Goal: Complete application form

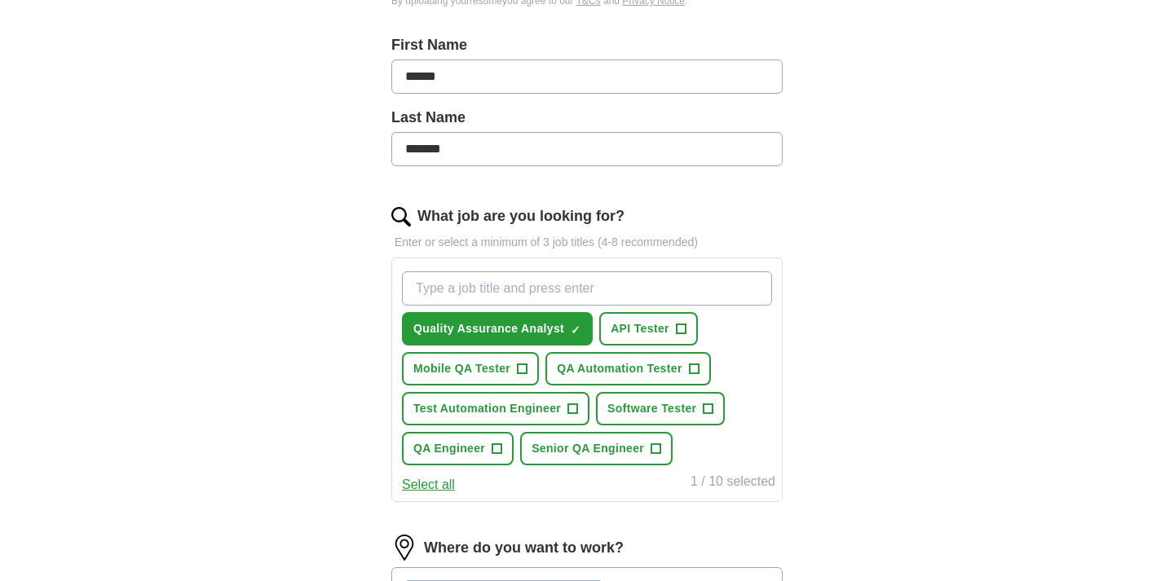
scroll to position [346, 0]
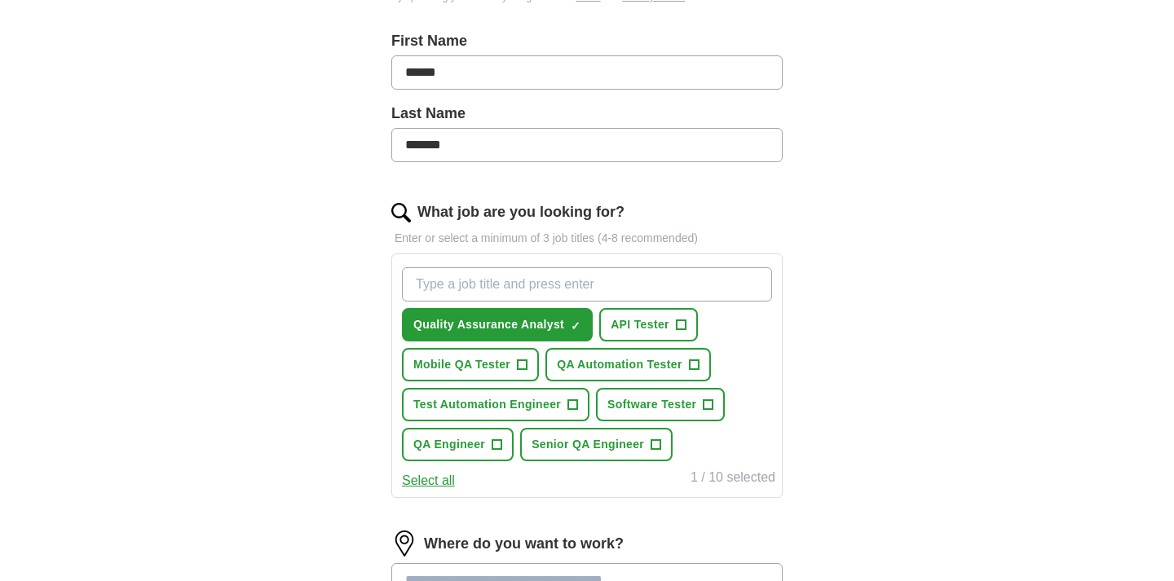
click at [448, 480] on button "Select all" at bounding box center [428, 481] width 53 height 20
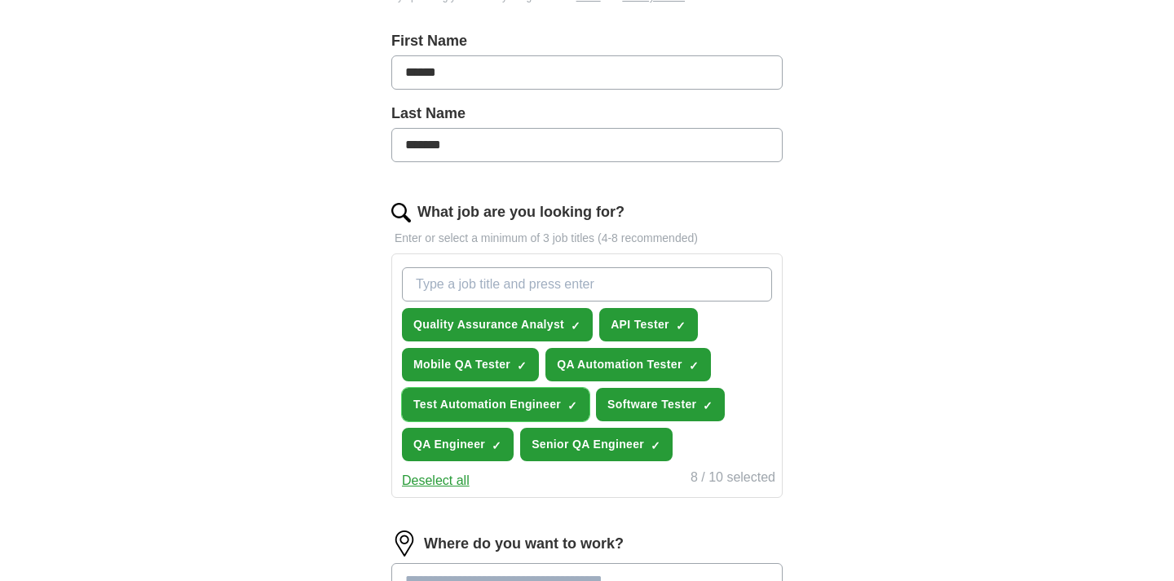
click at [0, 0] on span "×" at bounding box center [0, 0] width 0 height 0
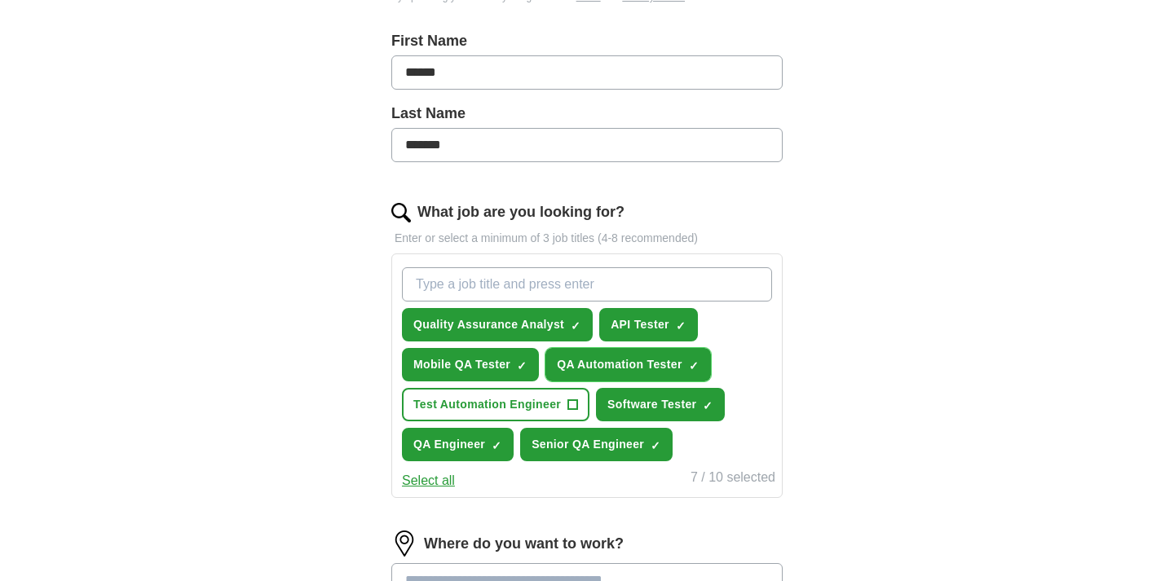
click at [675, 371] on span "QA Automation Tester" at bounding box center [620, 364] width 126 height 17
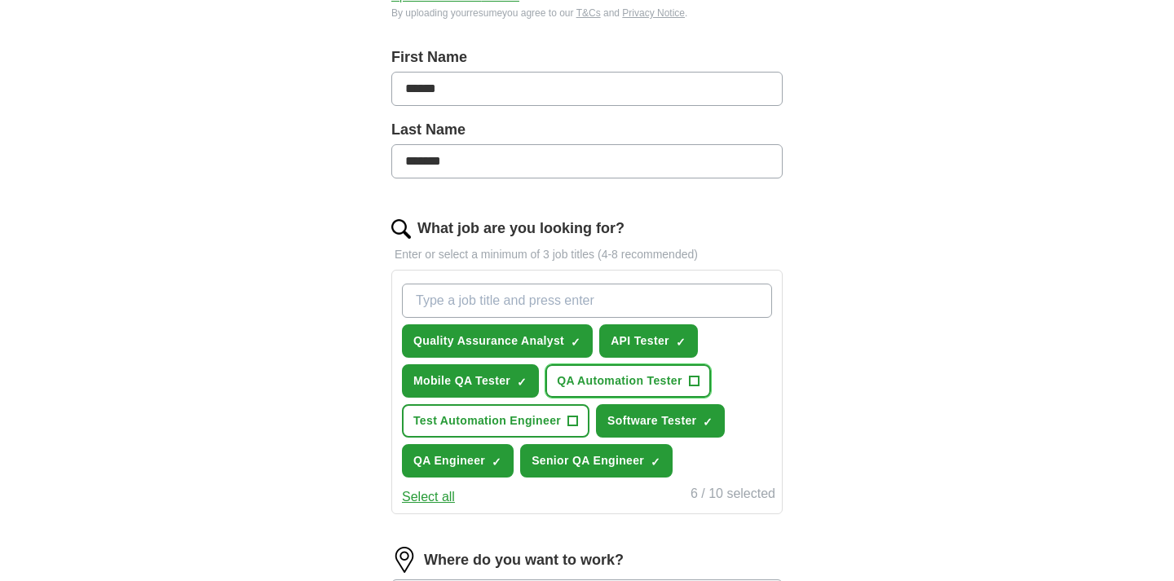
scroll to position [329, 0]
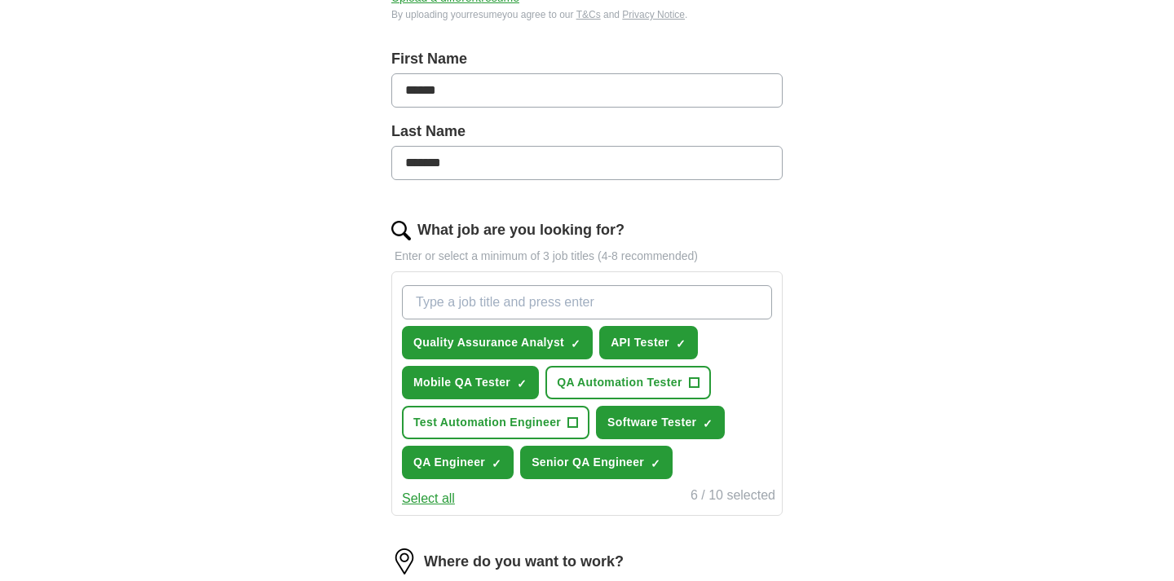
click at [543, 302] on input "What job are you looking for?" at bounding box center [587, 302] width 370 height 34
type input "QA Analyst"
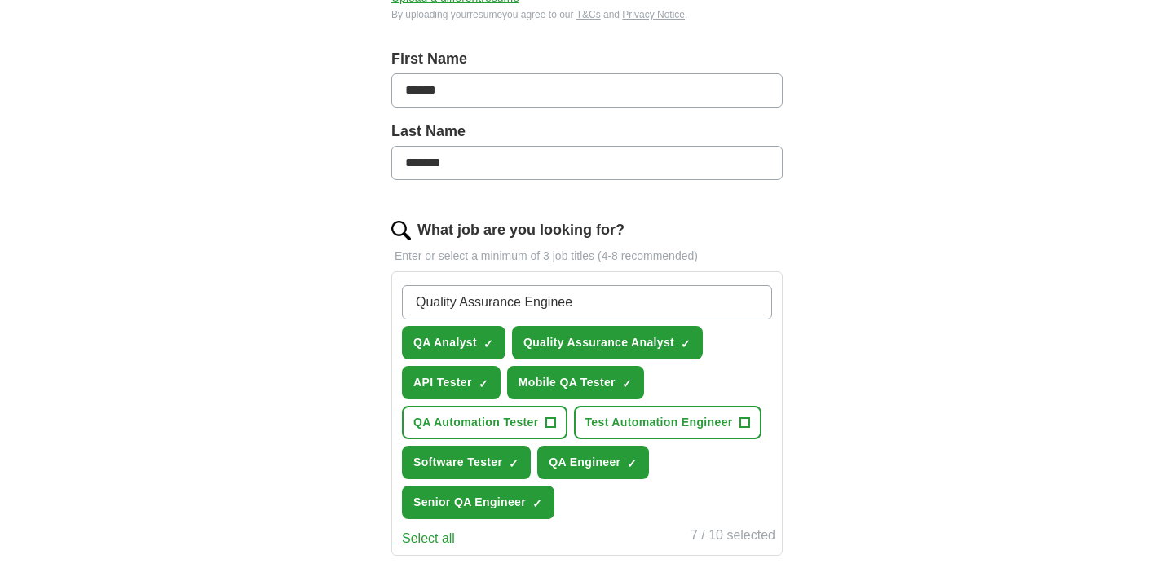
type input "Quality Assurance Engineer"
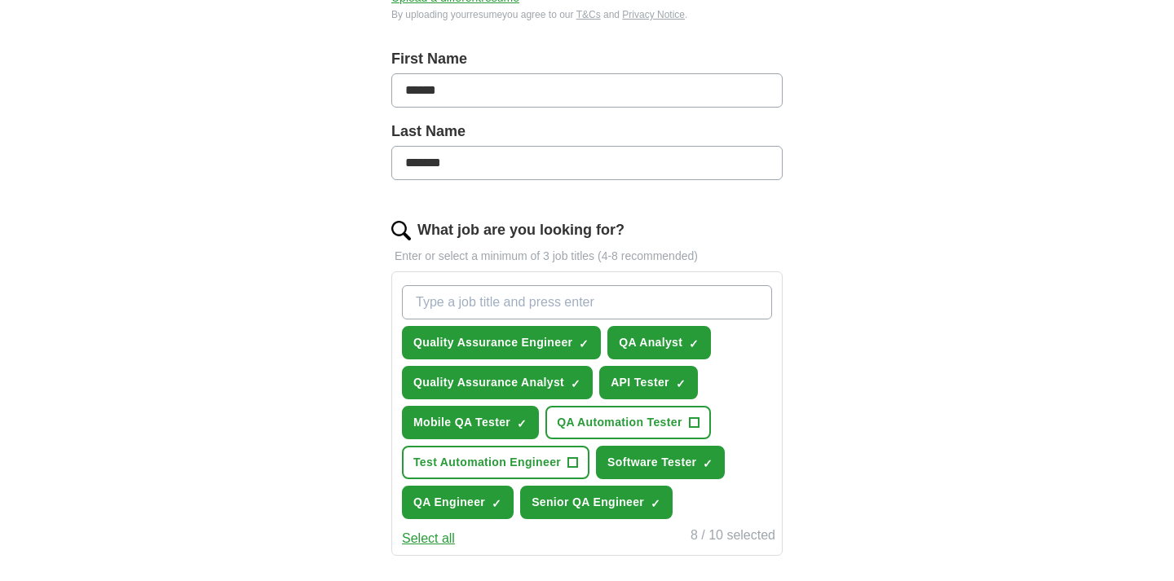
click at [523, 299] on input "What job are you looking for?" at bounding box center [587, 302] width 370 height 34
type input "AI Trainer"
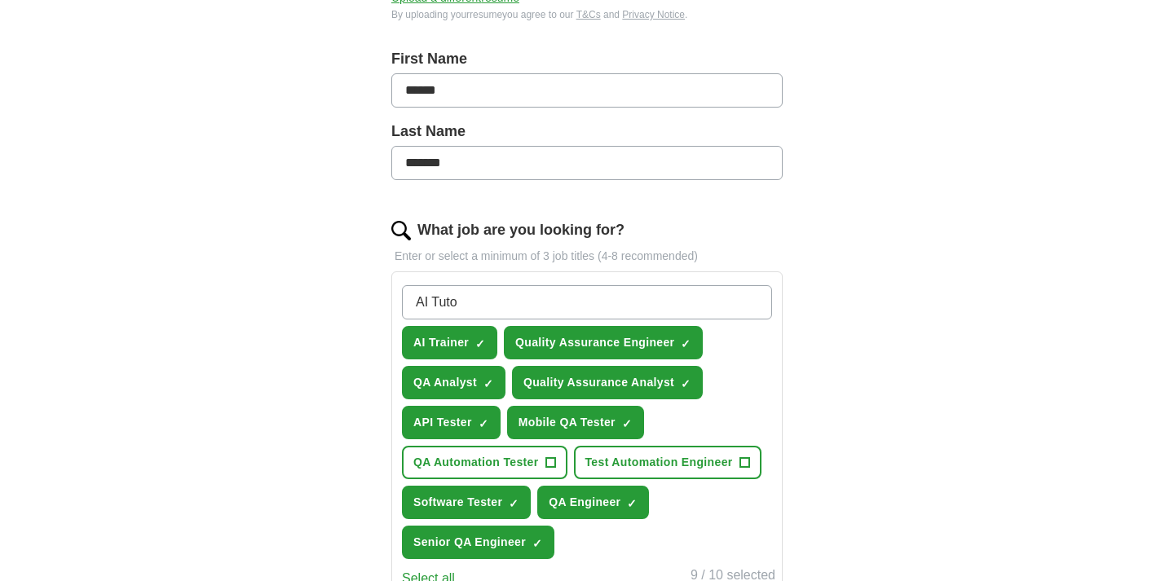
type input "AI Tutor"
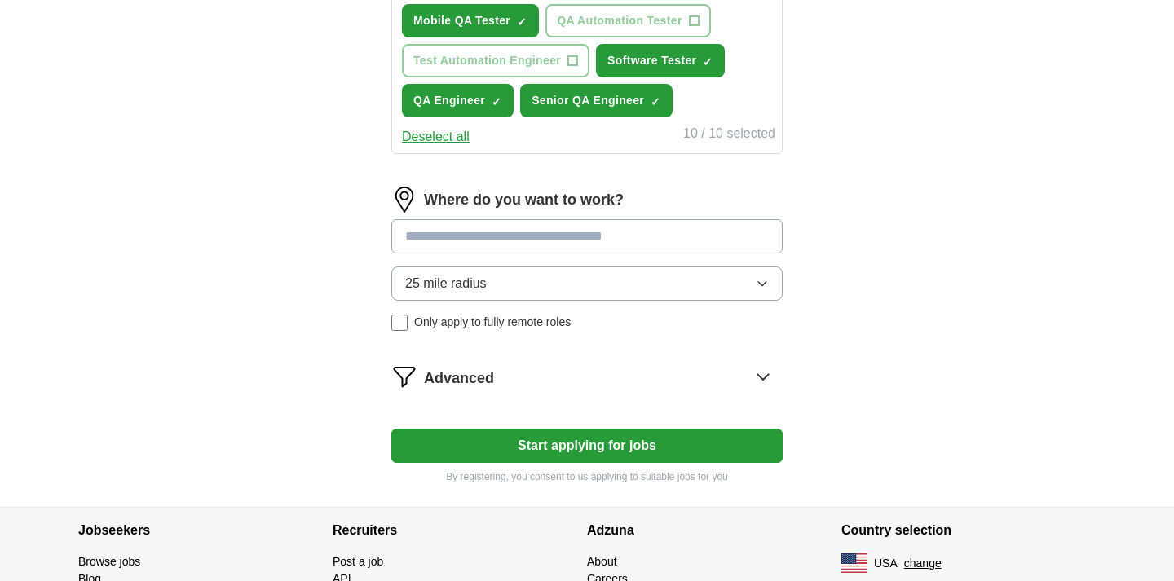
scroll to position [776, 0]
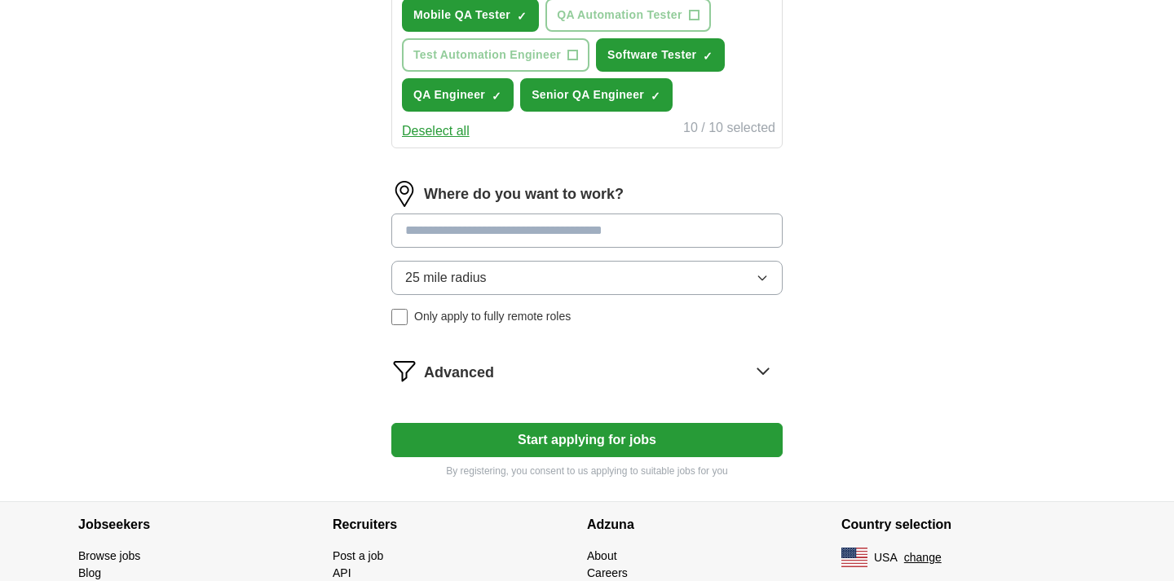
click at [651, 227] on input at bounding box center [586, 231] width 391 height 34
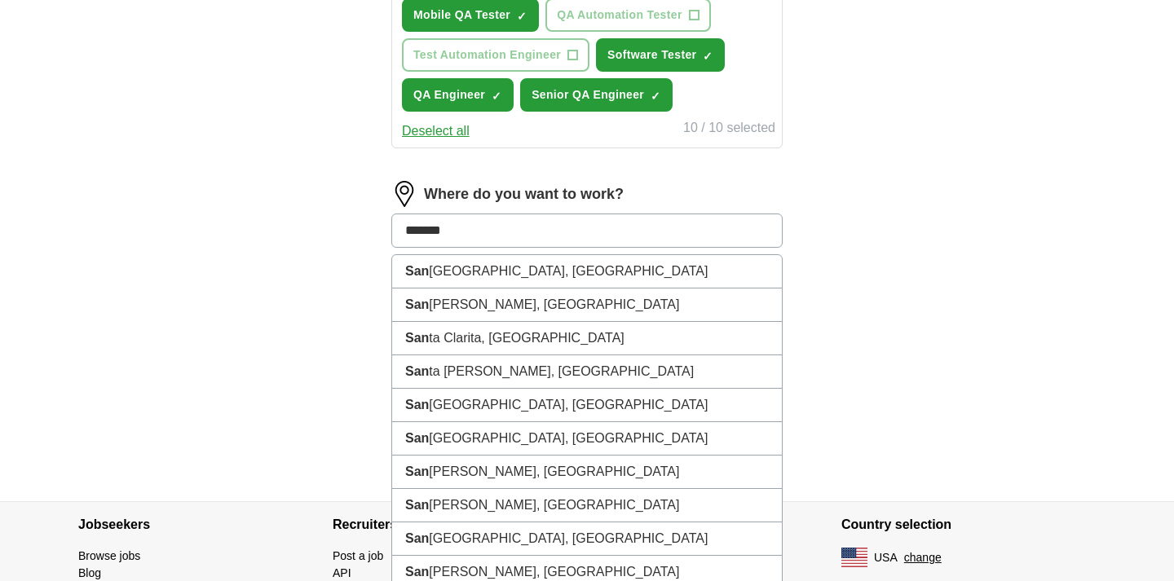
type input "********"
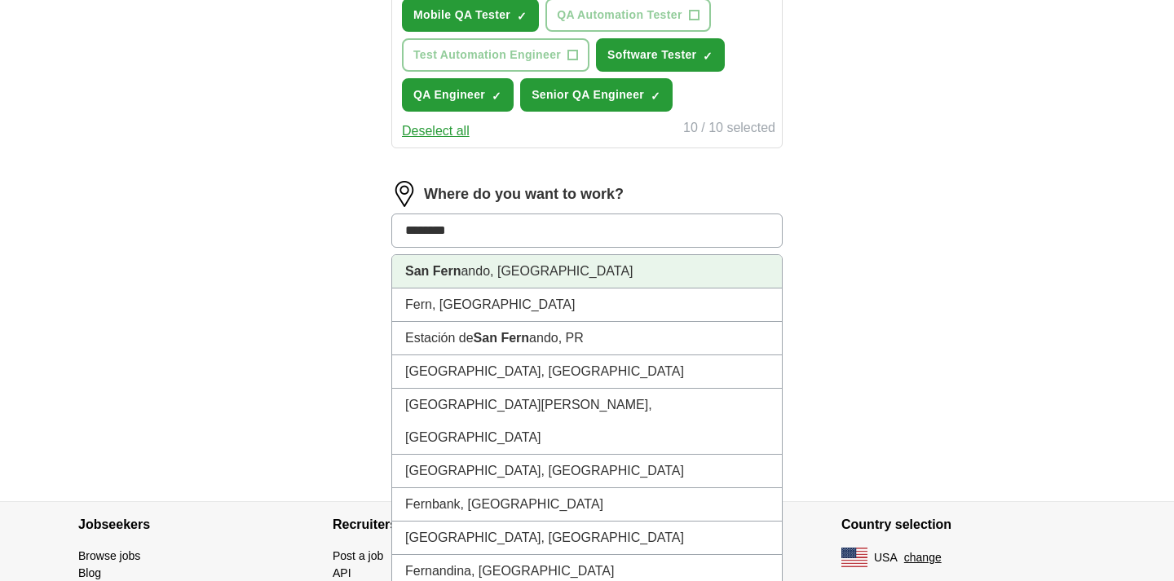
click at [578, 272] on li "San [PERSON_NAME], [GEOGRAPHIC_DATA]" at bounding box center [587, 271] width 390 height 33
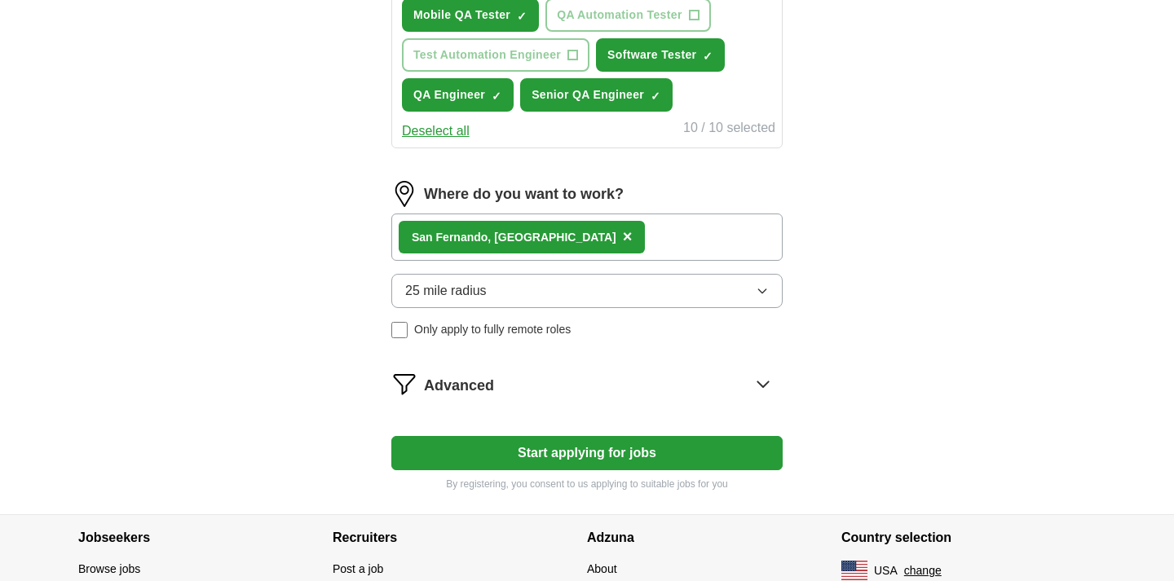
click at [579, 247] on div "San [PERSON_NAME], [GEOGRAPHIC_DATA] ×" at bounding box center [586, 237] width 391 height 47
click at [589, 234] on div "San [PERSON_NAME], [GEOGRAPHIC_DATA] ×" at bounding box center [586, 237] width 391 height 47
click at [576, 234] on div "San [PERSON_NAME], [GEOGRAPHIC_DATA] ×" at bounding box center [586, 237] width 391 height 47
click at [623, 240] on span "×" at bounding box center [628, 236] width 10 height 18
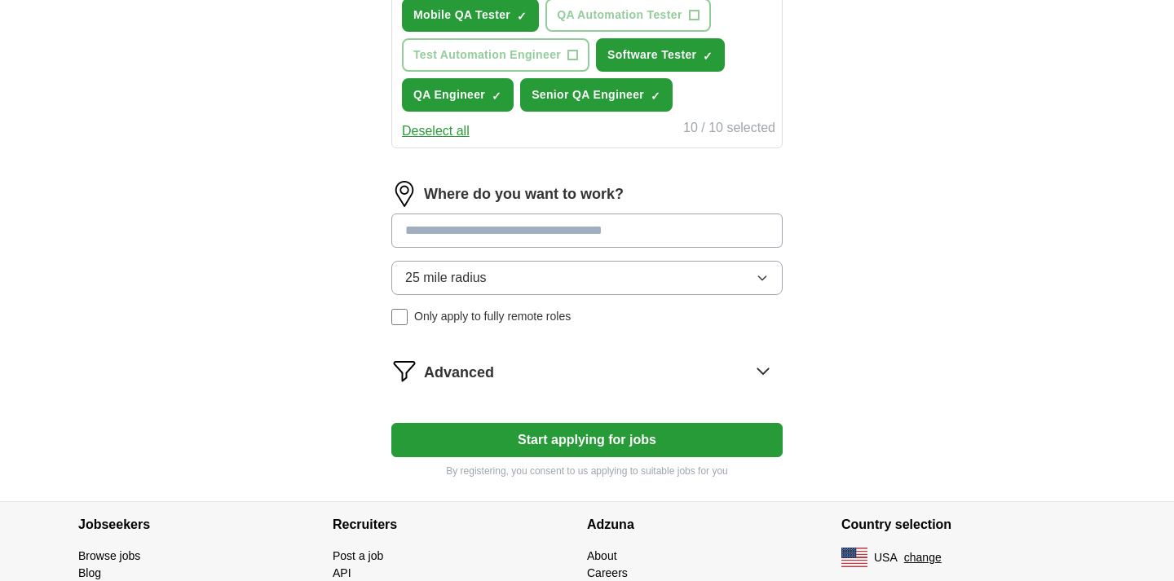
click at [526, 233] on input at bounding box center [586, 231] width 391 height 34
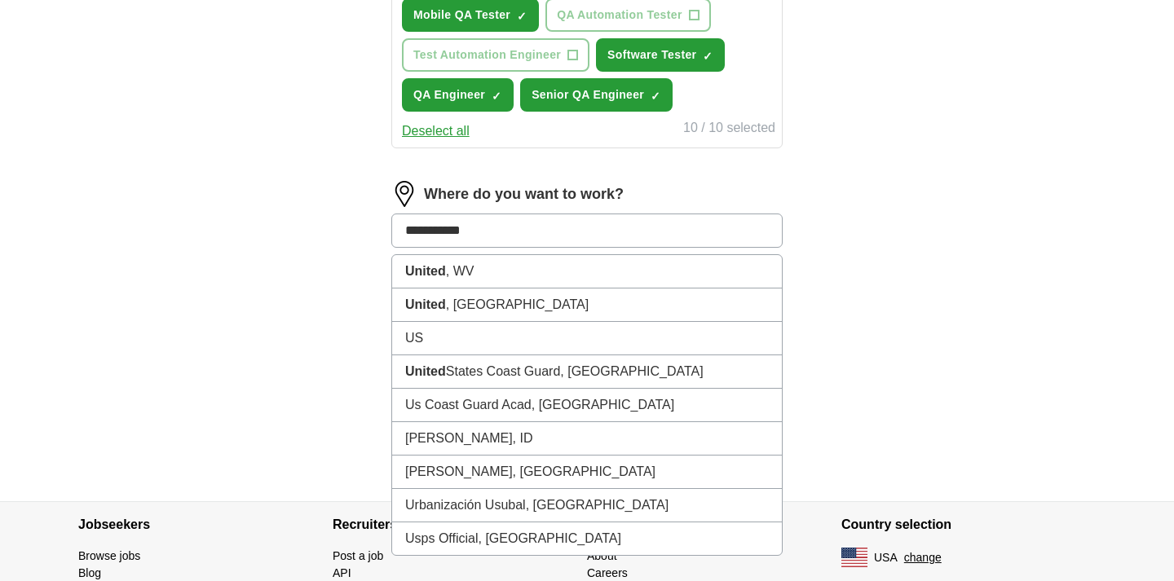
type input "**********"
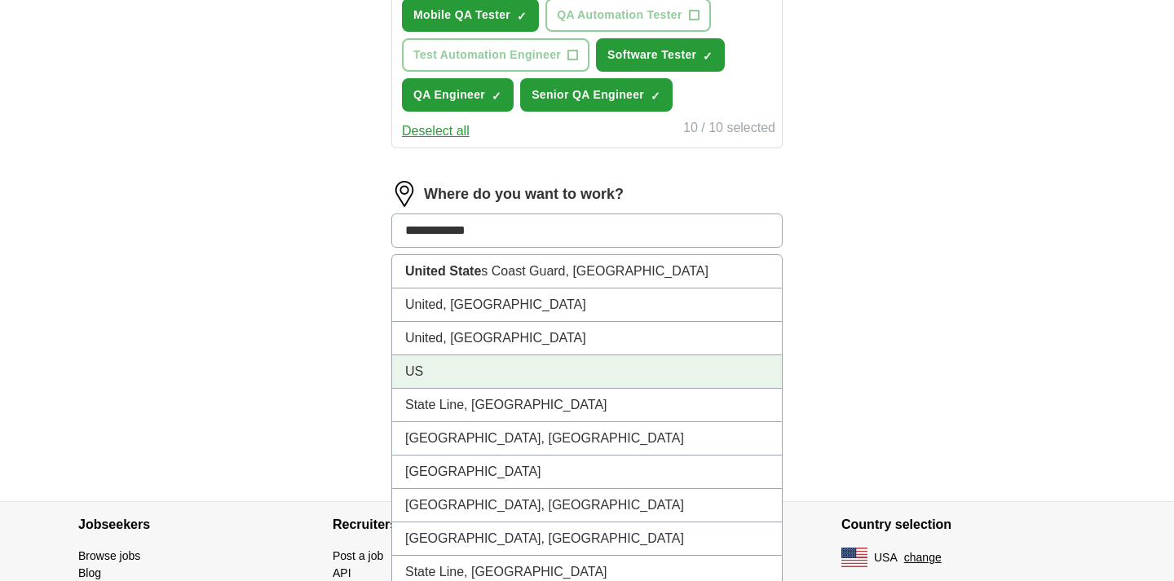
click at [461, 366] on li "US" at bounding box center [587, 371] width 390 height 33
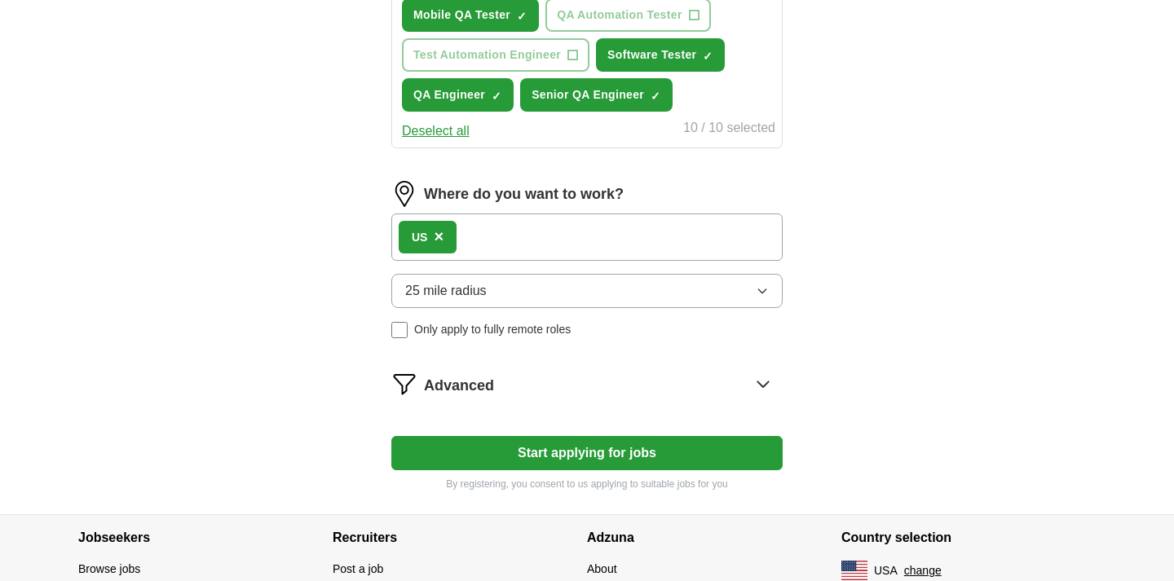
click at [439, 297] on span "25 mile radius" at bounding box center [446, 291] width 82 height 20
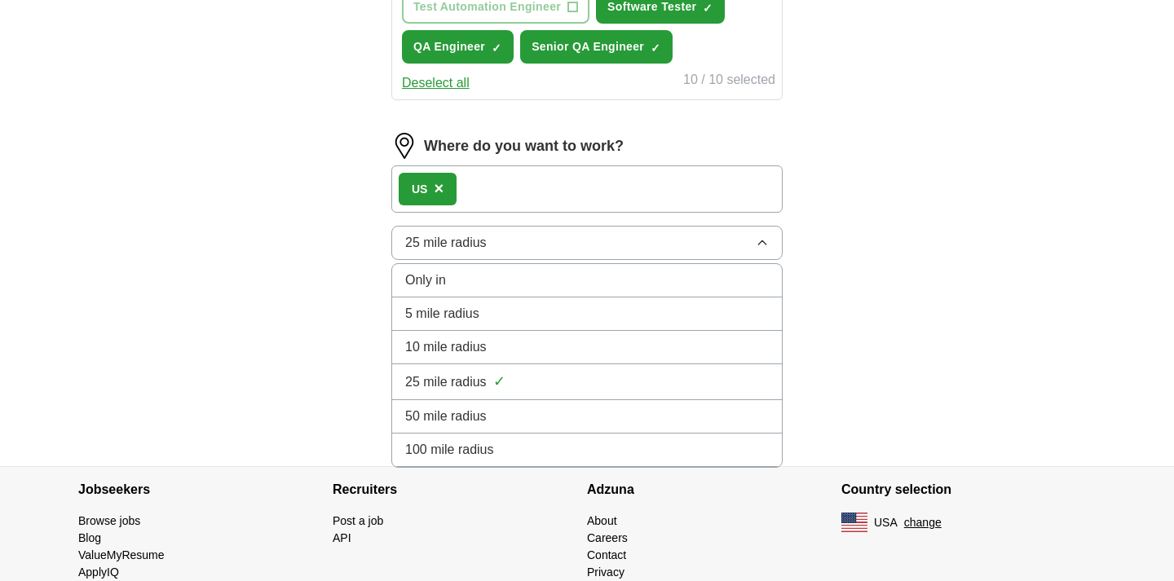
scroll to position [825, 0]
click at [486, 280] on div "Only in" at bounding box center [587, 280] width 364 height 20
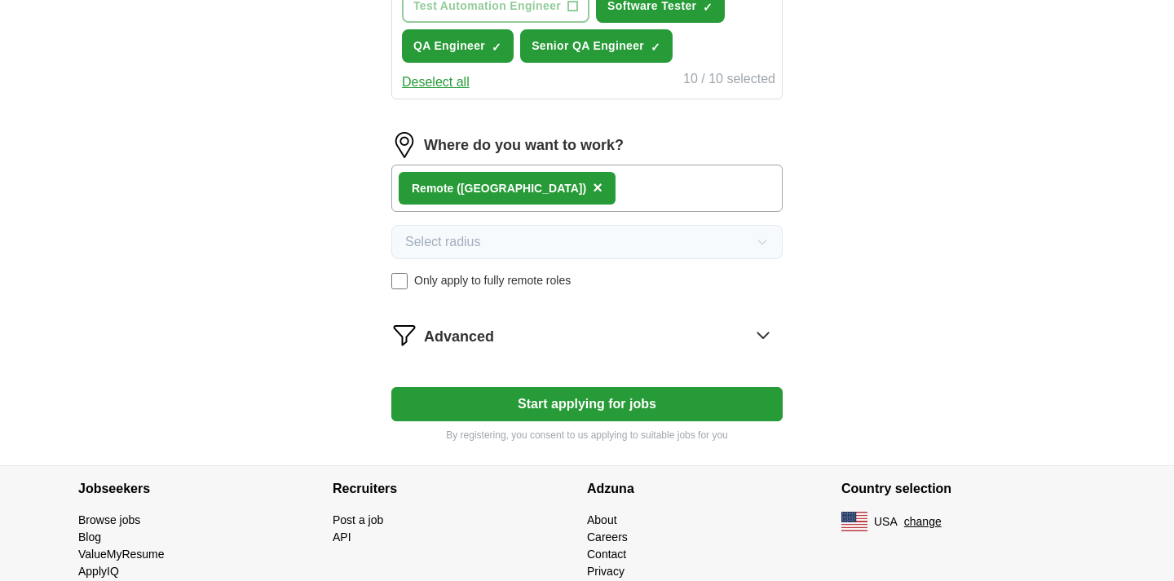
scroll to position [874, 0]
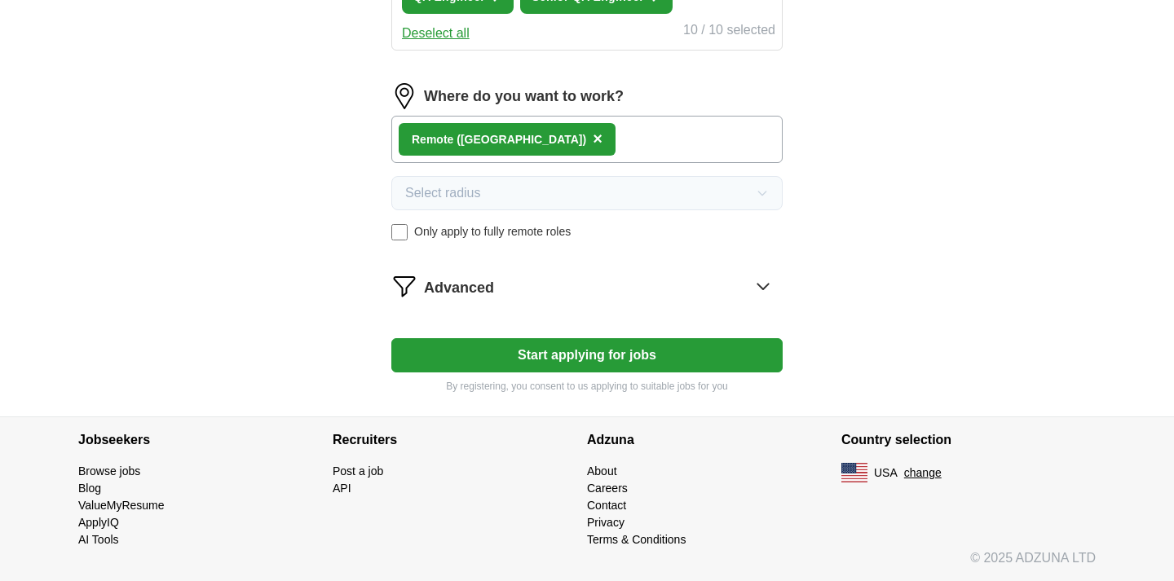
click at [593, 141] on span "×" at bounding box center [598, 139] width 10 height 18
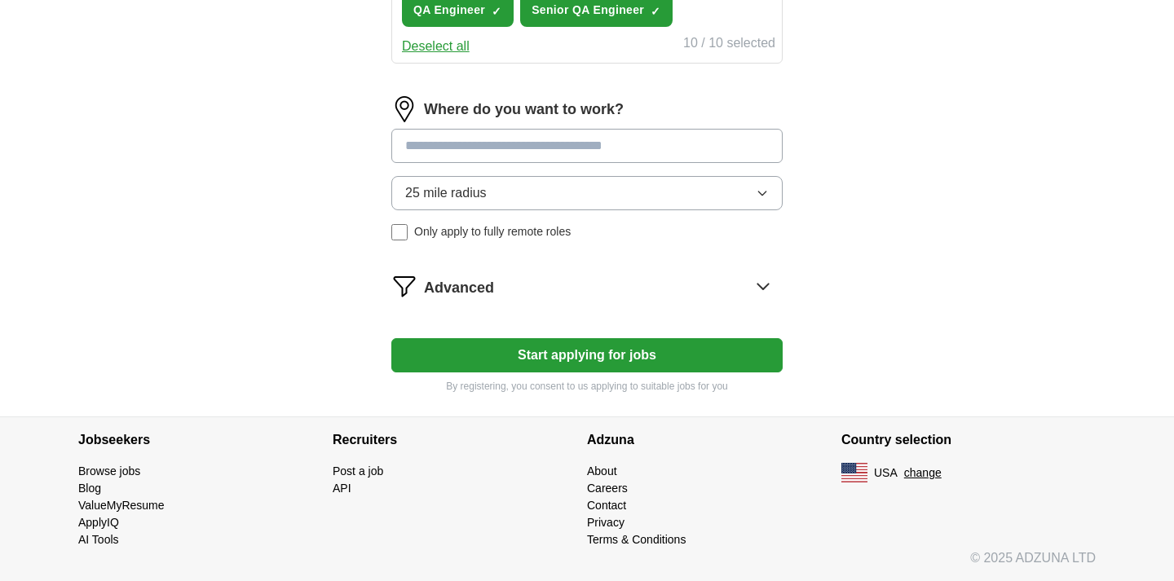
click at [411, 230] on label "Only apply to fully remote roles" at bounding box center [586, 231] width 391 height 17
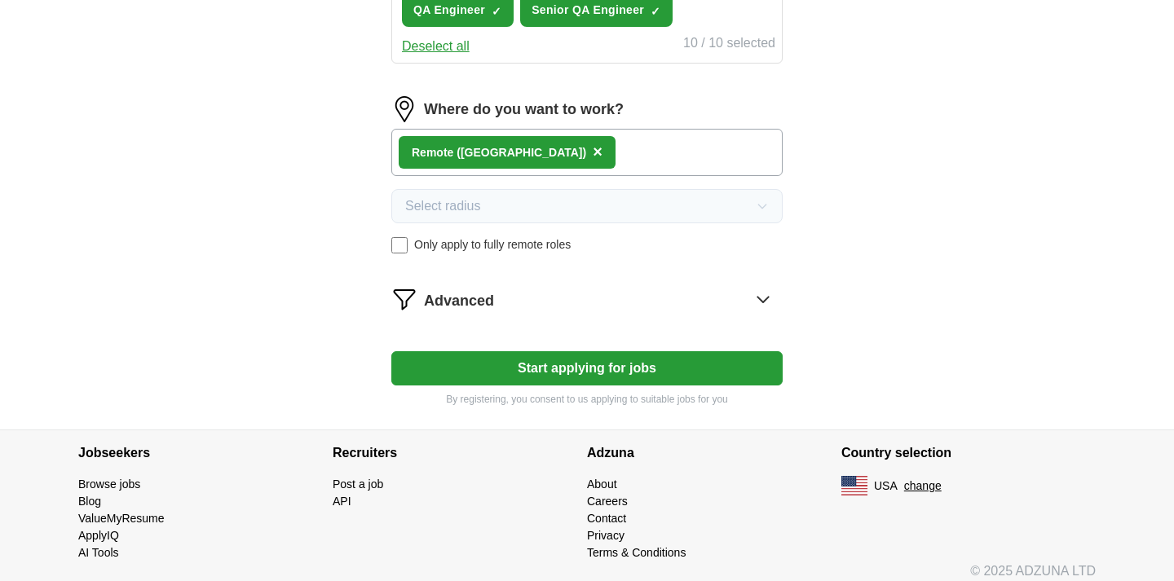
click at [466, 297] on span "Advanced" at bounding box center [459, 301] width 70 height 22
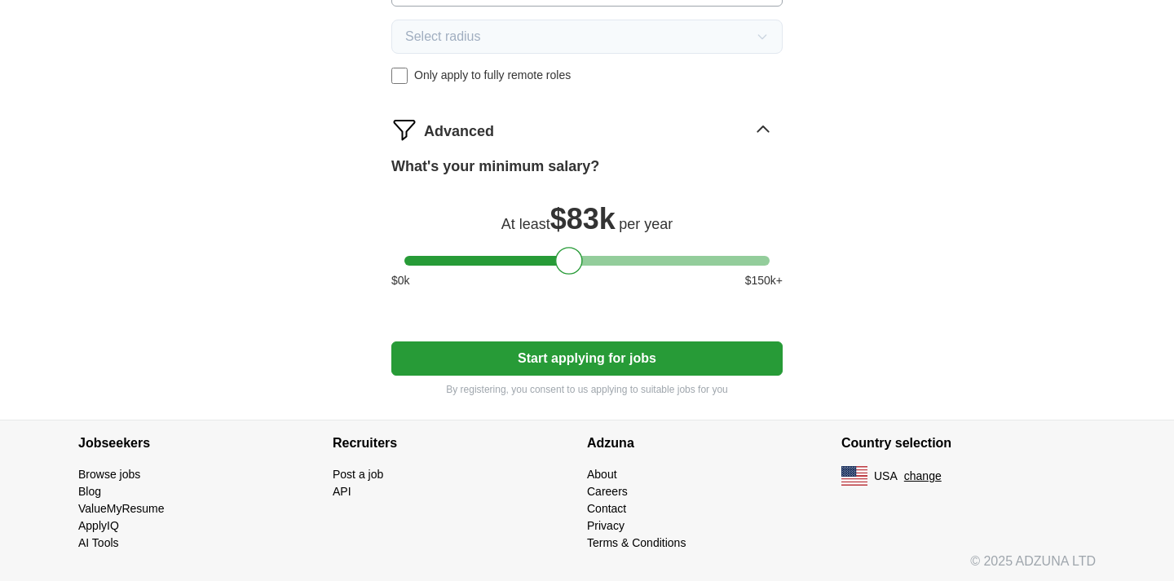
scroll to position [1034, 0]
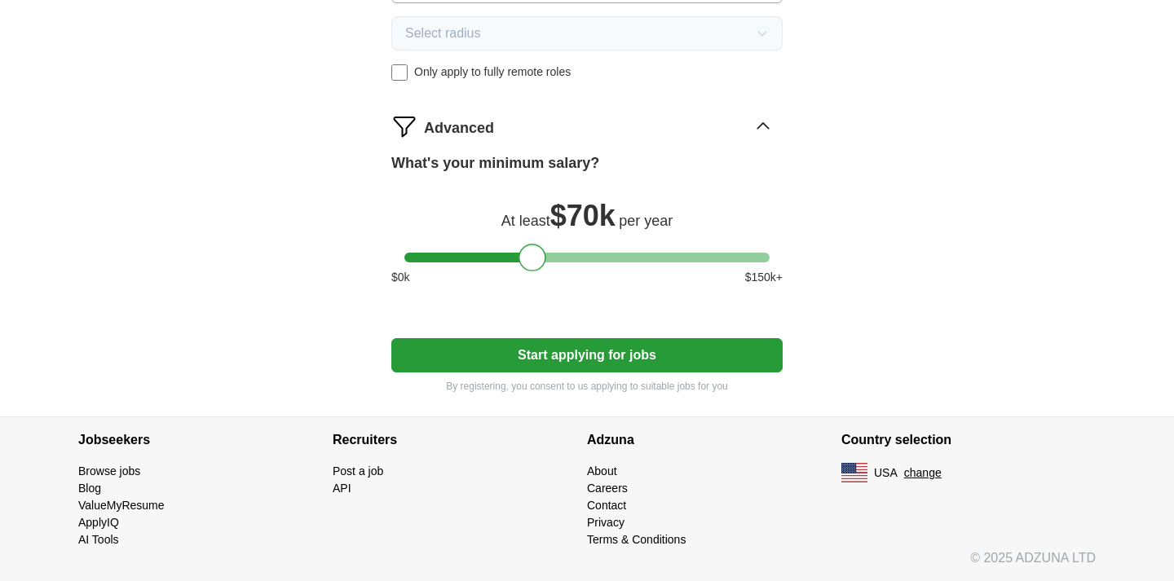
drag, startPoint x: 571, startPoint y: 264, endPoint x: 536, endPoint y: 266, distance: 35.1
click at [536, 266] on div at bounding box center [532, 258] width 28 height 28
click at [540, 352] on button "Start applying for jobs" at bounding box center [586, 355] width 391 height 34
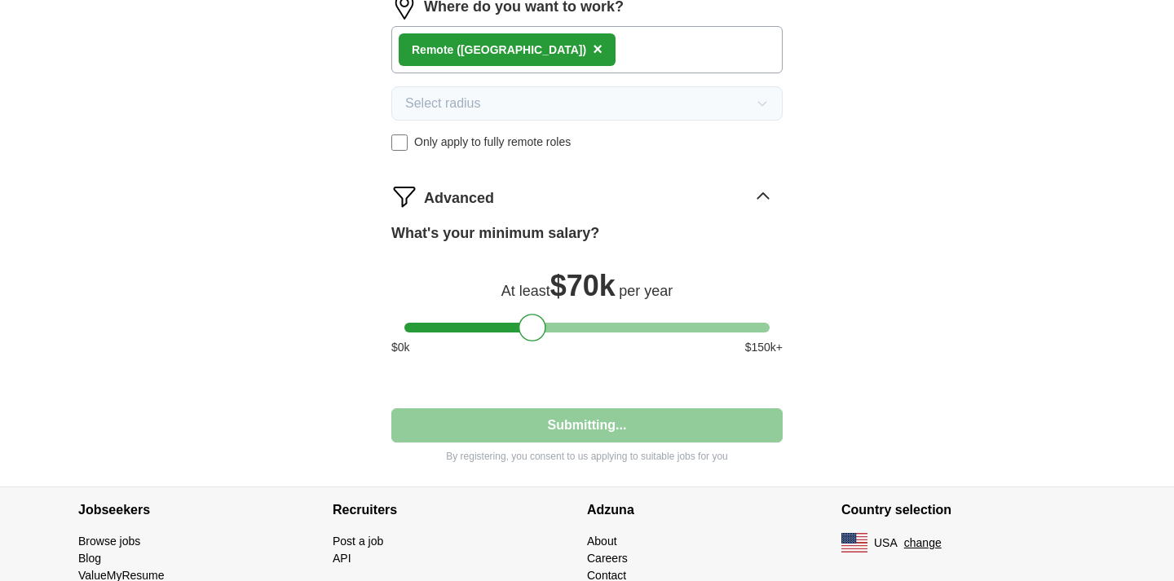
select select "**"
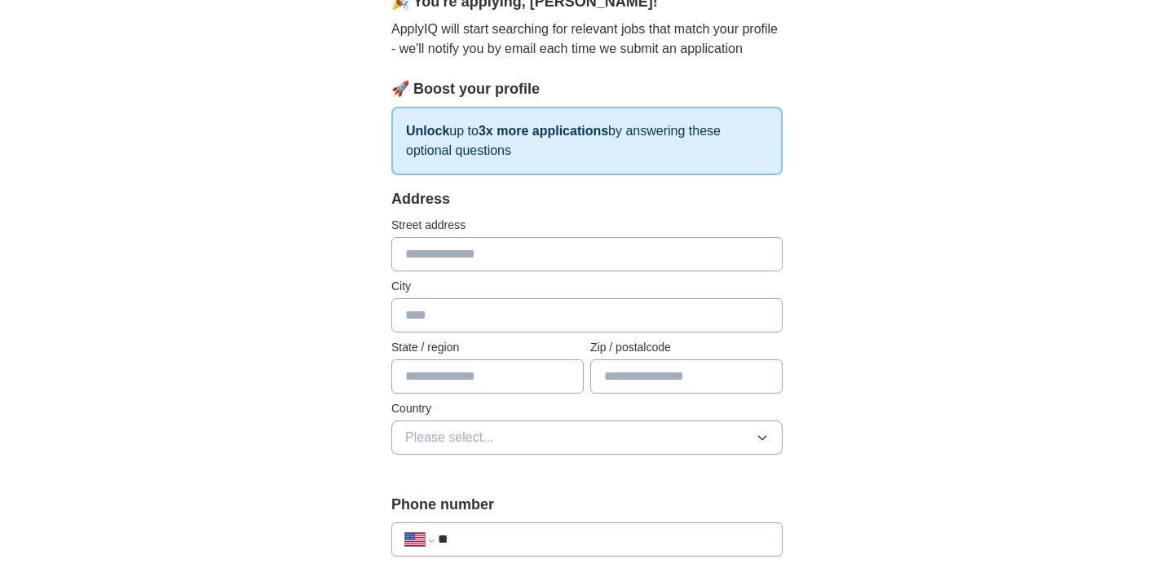
scroll to position [0, 0]
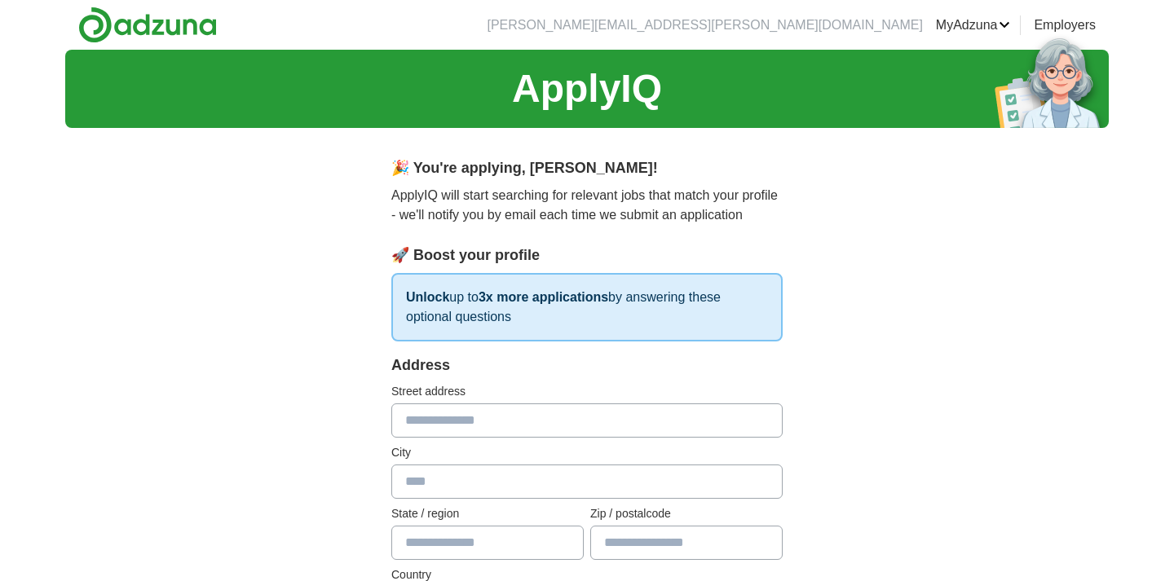
click at [428, 297] on strong "Unlock" at bounding box center [427, 297] width 43 height 14
click at [521, 301] on strong "3x more applications" at bounding box center [544, 297] width 130 height 14
click at [486, 415] on input "text" at bounding box center [586, 421] width 391 height 34
click at [464, 477] on input "text" at bounding box center [586, 482] width 391 height 34
type input "*********"
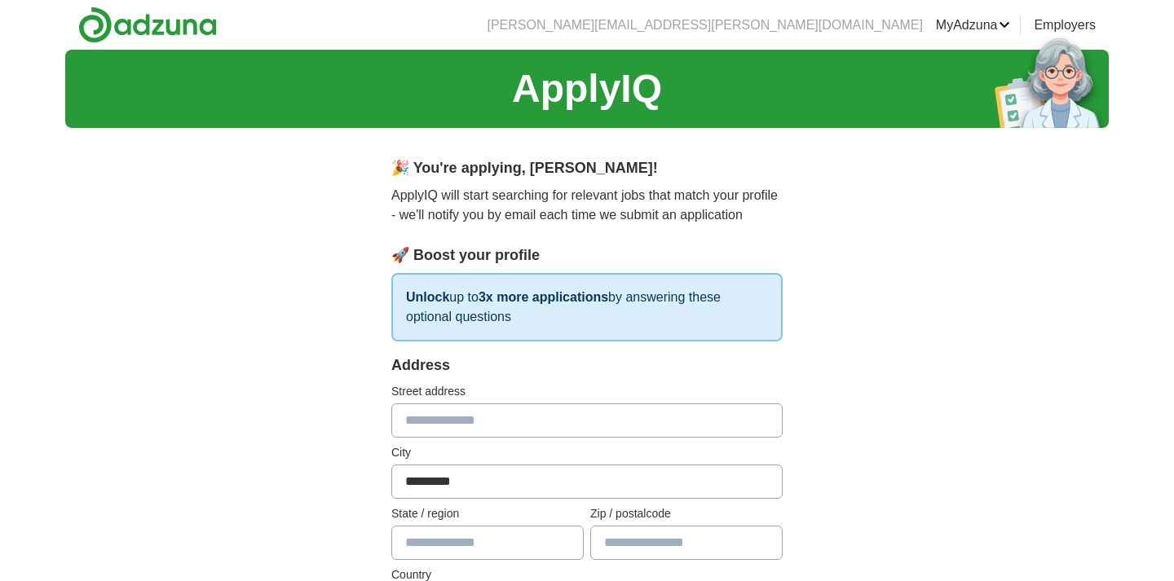
click at [456, 542] on input "text" at bounding box center [487, 543] width 192 height 34
type input "**********"
click at [629, 539] on input "text" at bounding box center [686, 543] width 192 height 34
type input "*****"
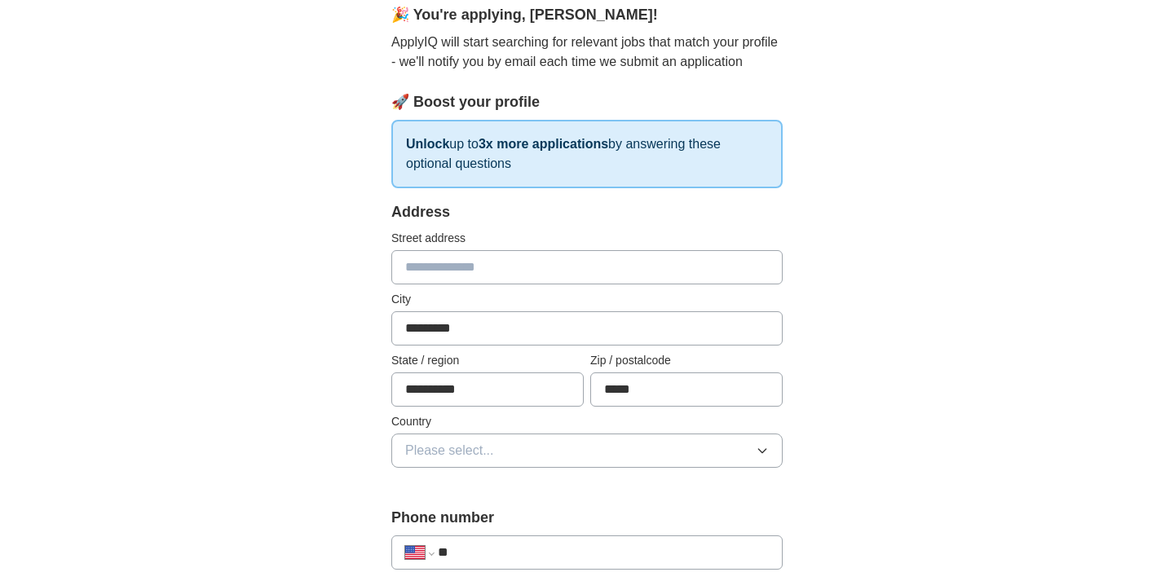
scroll to position [170, 0]
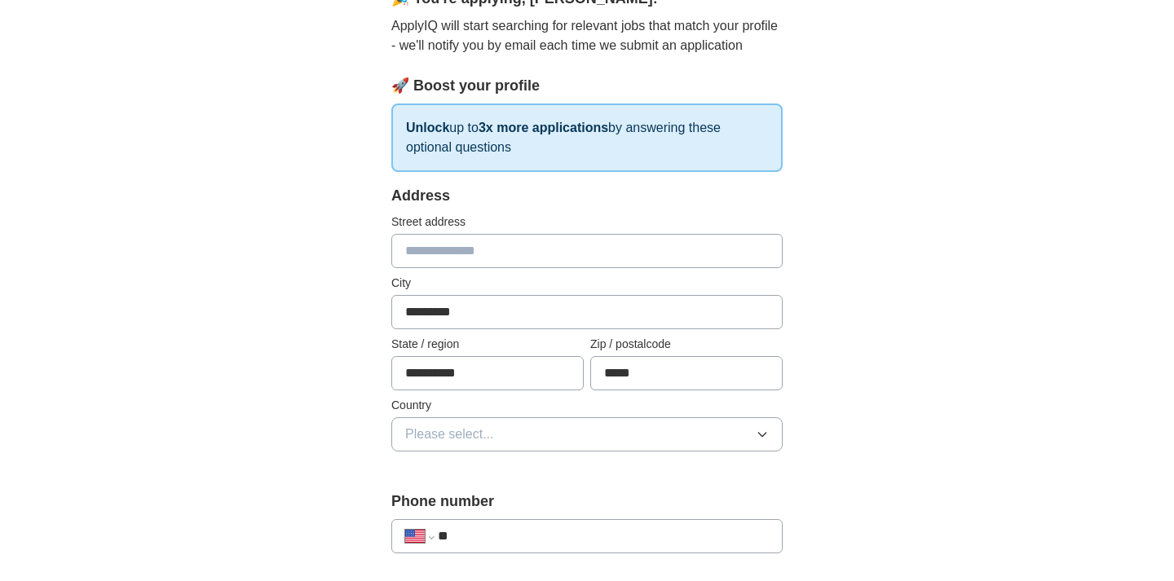
click at [445, 429] on span "Please select..." at bounding box center [449, 435] width 89 height 20
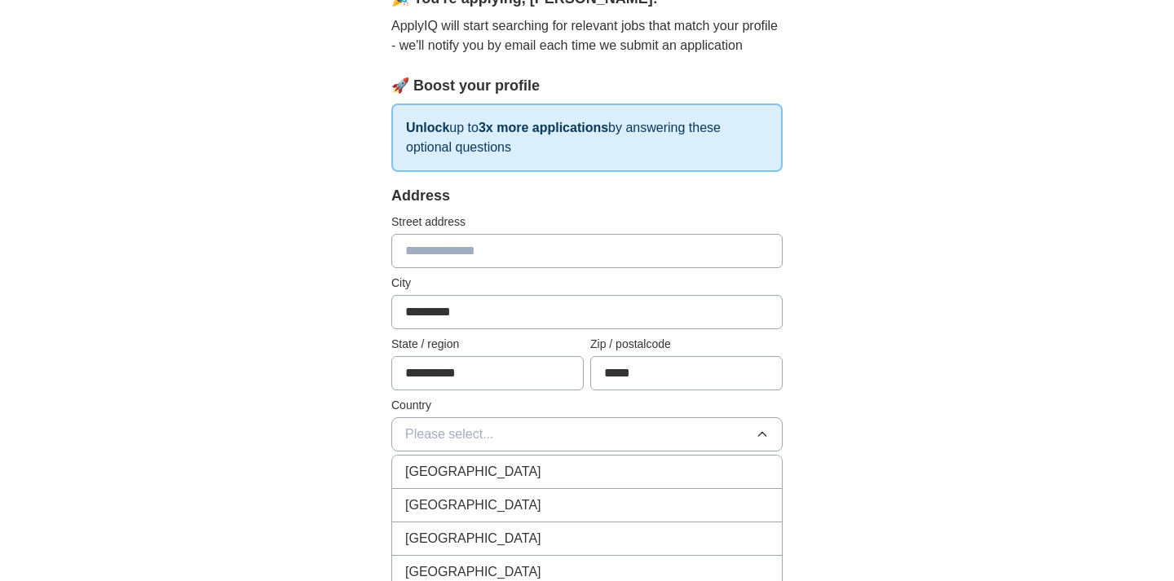
click at [436, 499] on span "[GEOGRAPHIC_DATA]" at bounding box center [473, 506] width 136 height 20
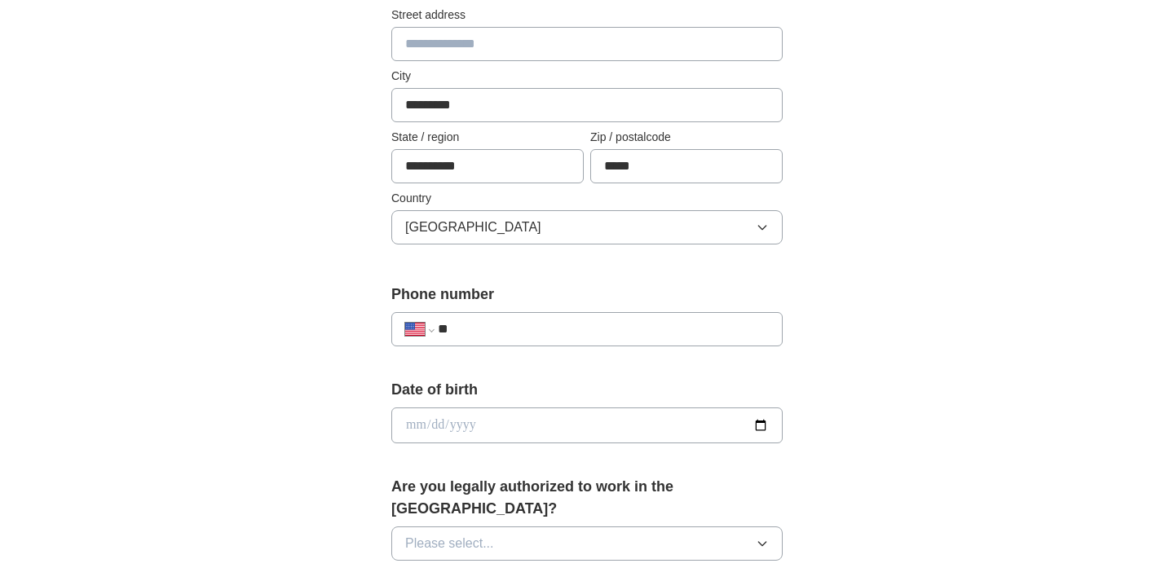
scroll to position [392, 0]
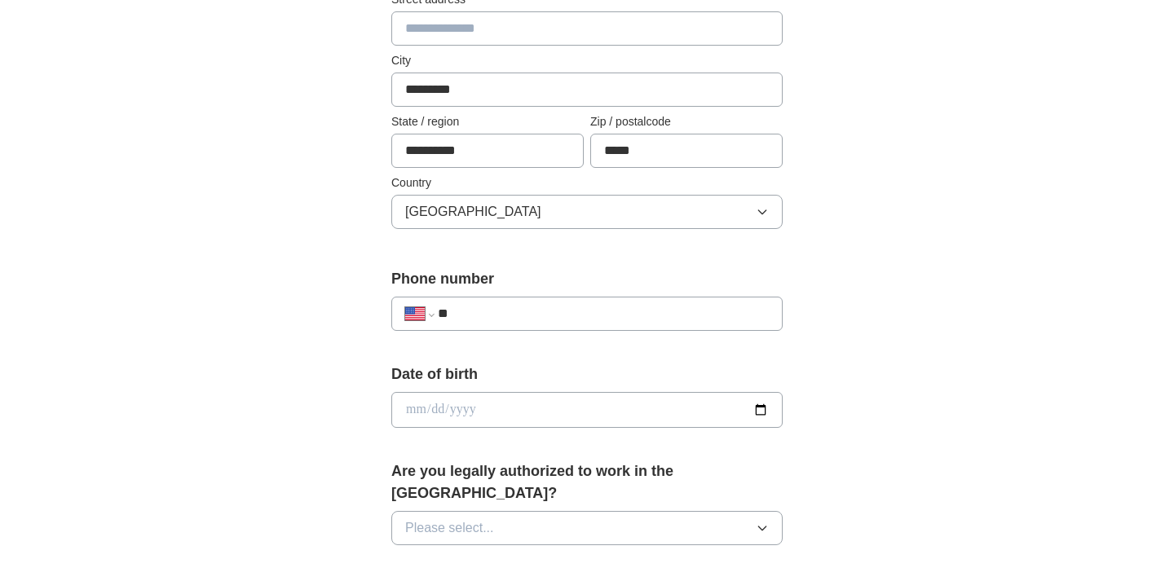
click at [521, 317] on input "**" at bounding box center [603, 314] width 331 height 20
click at [336, 313] on div "**********" at bounding box center [587, 445] width 522 height 1393
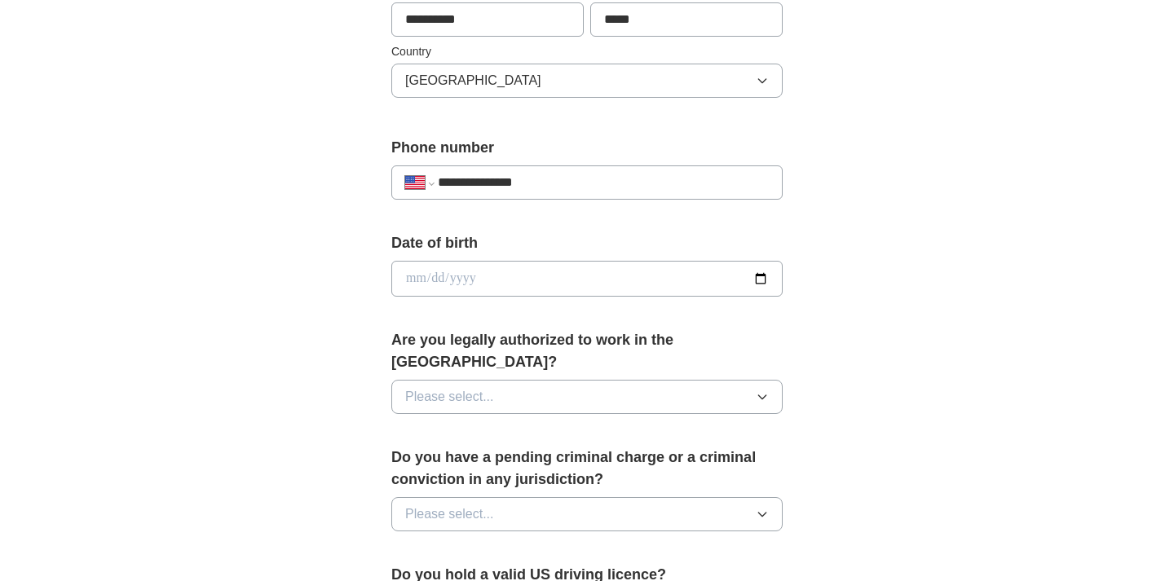
scroll to position [527, 0]
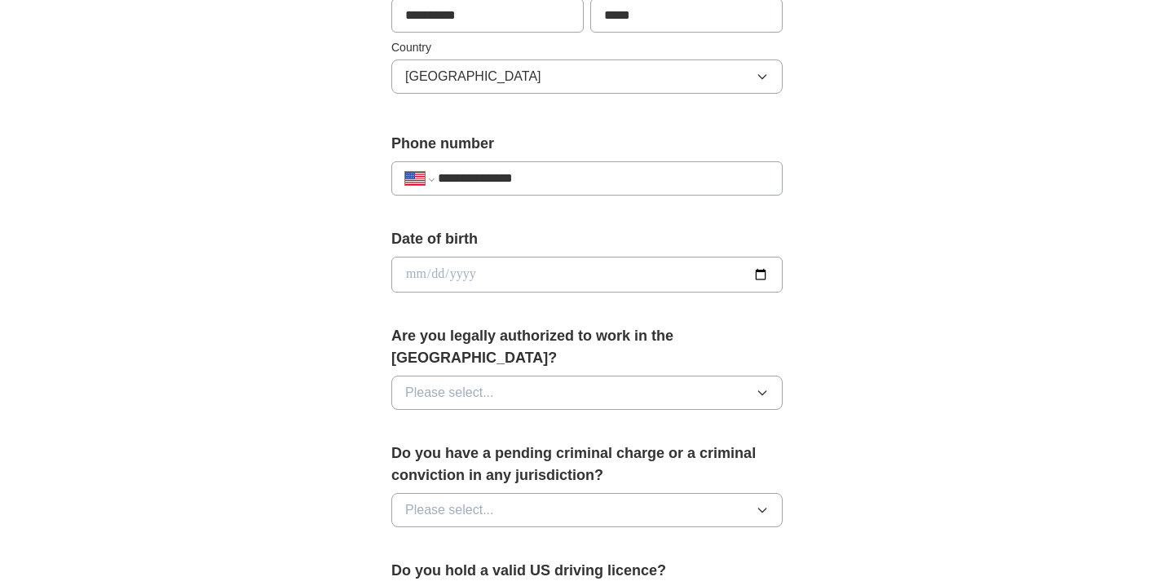
drag, startPoint x: 539, startPoint y: 182, endPoint x: 452, endPoint y: 181, distance: 87.2
click at [452, 181] on input "**********" at bounding box center [603, 179] width 331 height 20
type input "**"
select select "**"
type input "**********"
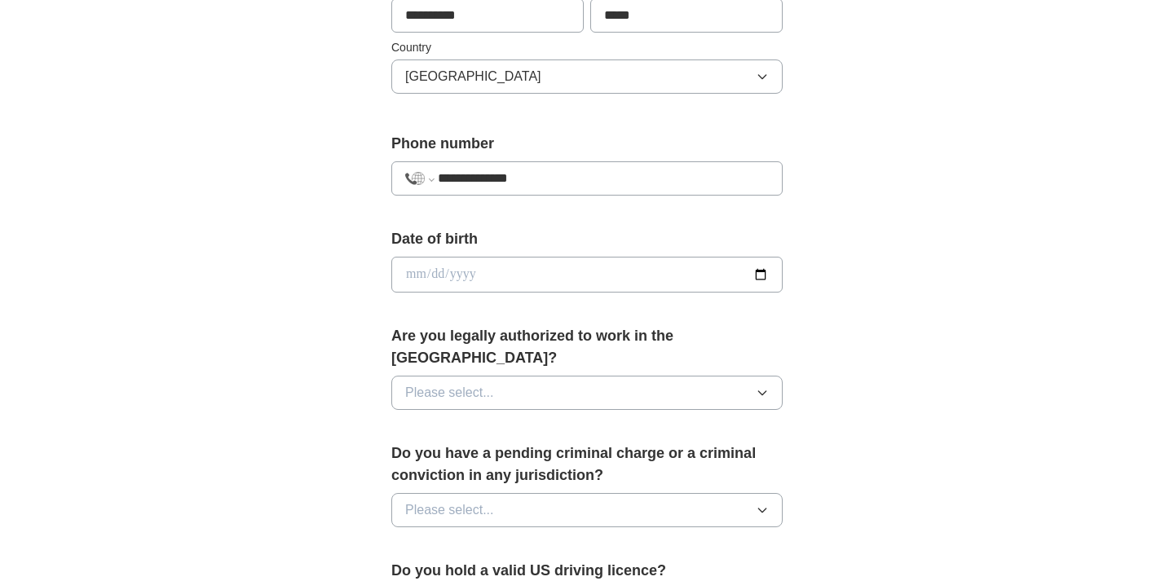
select select "**"
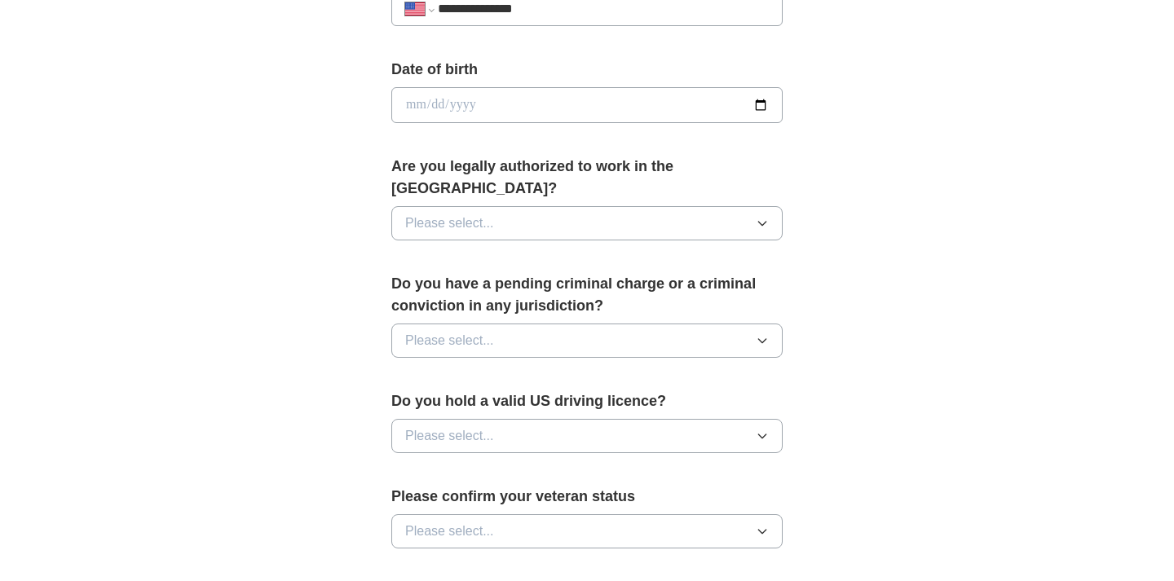
scroll to position [699, 0]
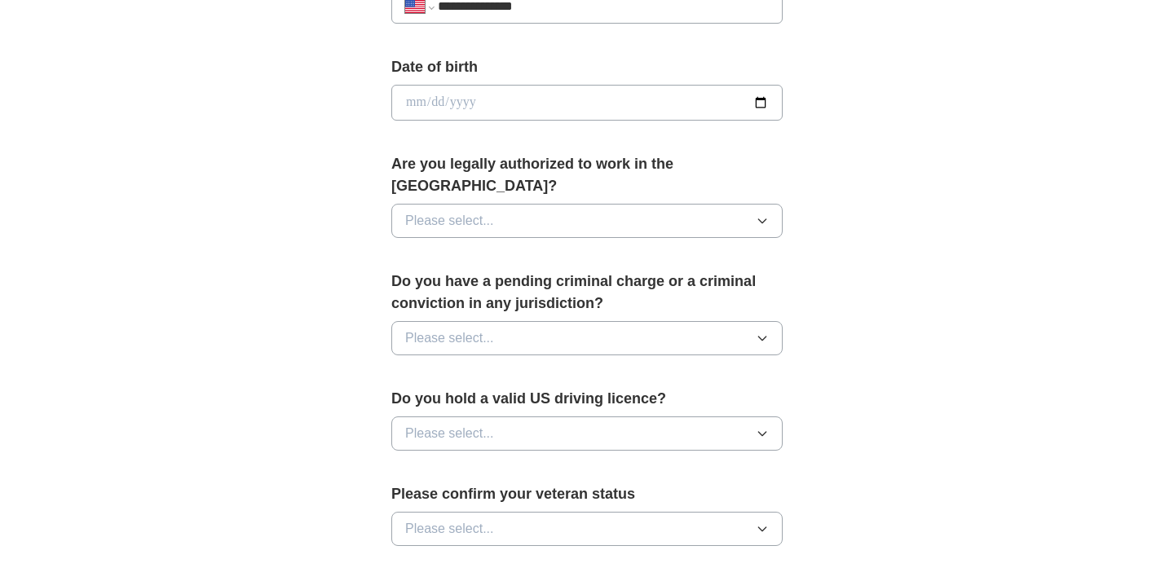
type input "**********"
click at [520, 204] on button "Please select..." at bounding box center [586, 221] width 391 height 34
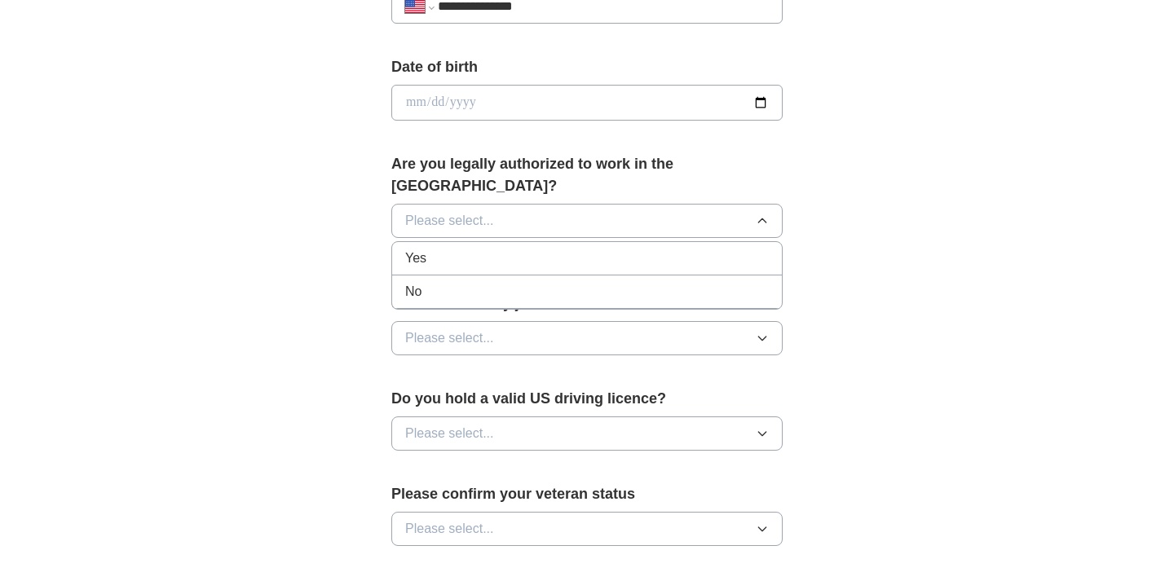
click at [502, 249] on div "Yes" at bounding box center [587, 259] width 364 height 20
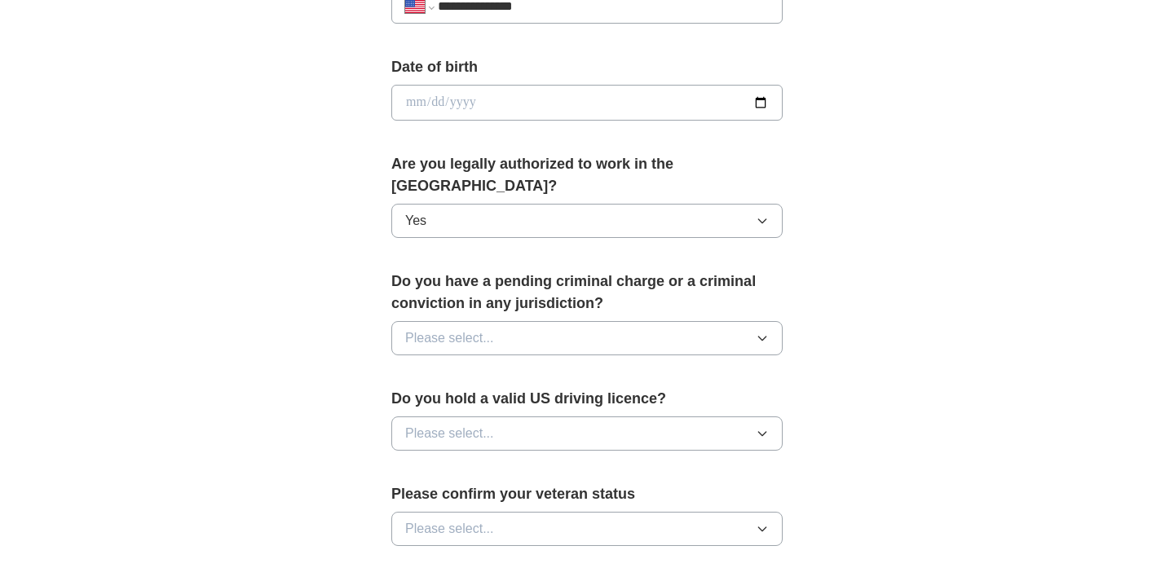
click at [491, 328] on button "Please select..." at bounding box center [586, 338] width 391 height 34
click at [480, 399] on div "No" at bounding box center [587, 409] width 364 height 20
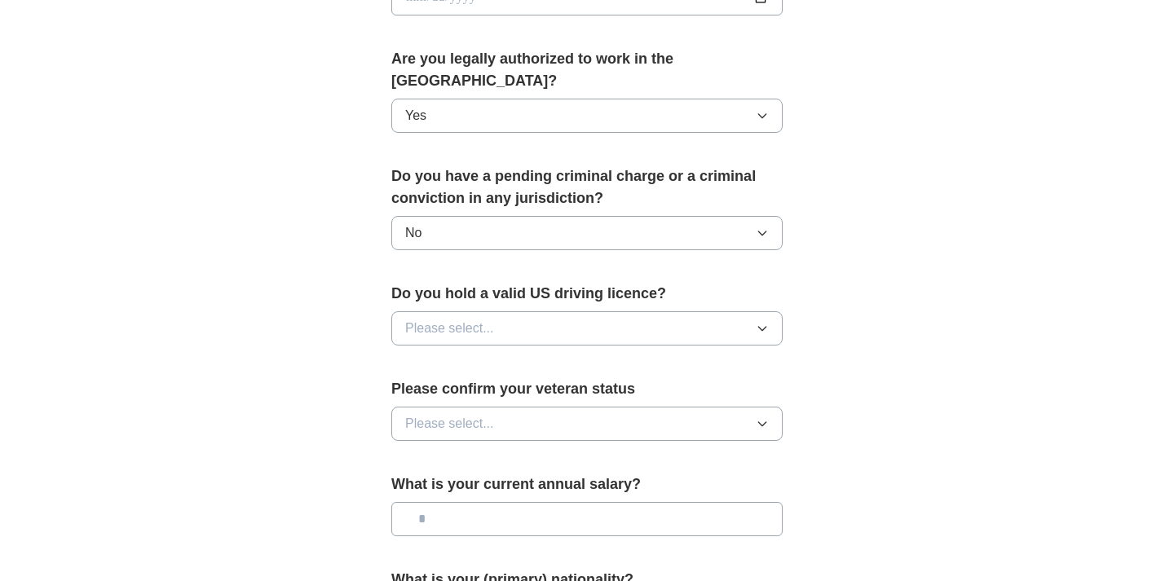
scroll to position [817, 0]
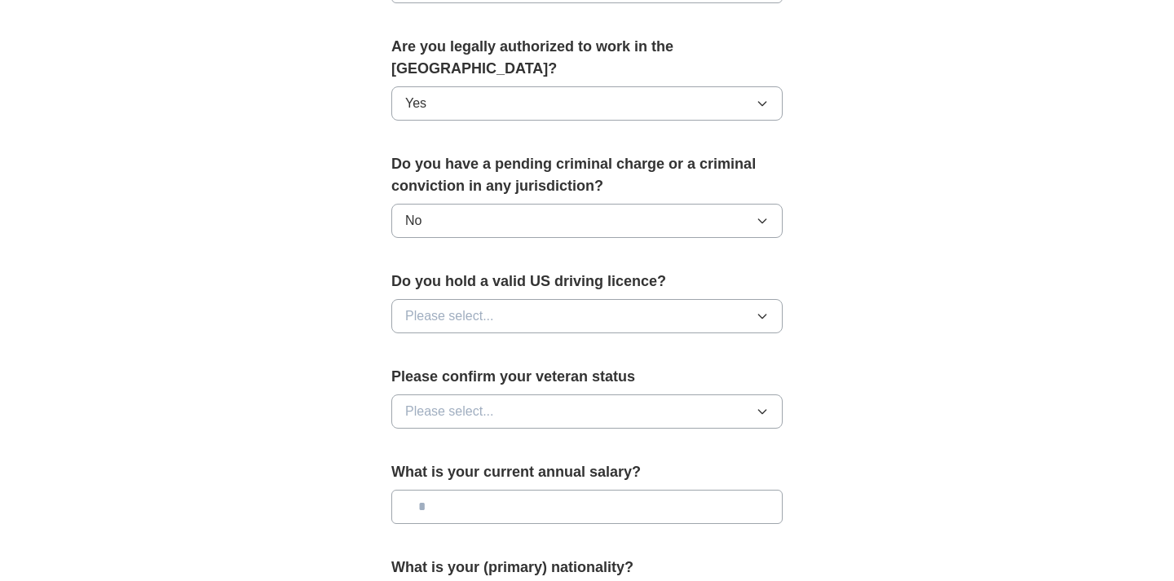
click at [527, 299] on button "Please select..." at bounding box center [586, 316] width 391 height 34
click at [516, 344] on div "Yes" at bounding box center [587, 354] width 364 height 20
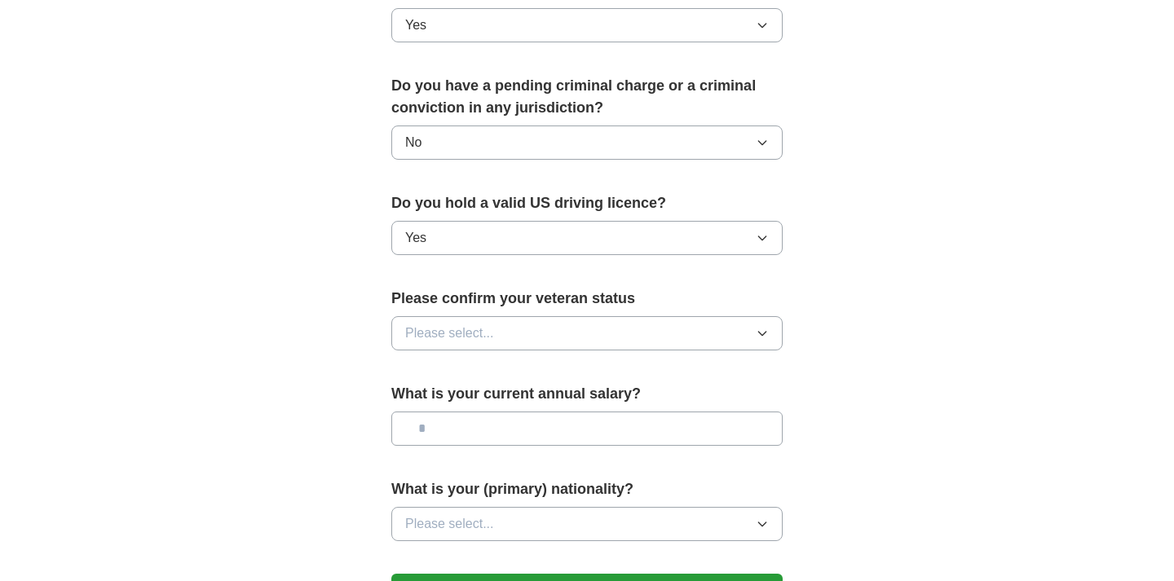
scroll to position [939, 0]
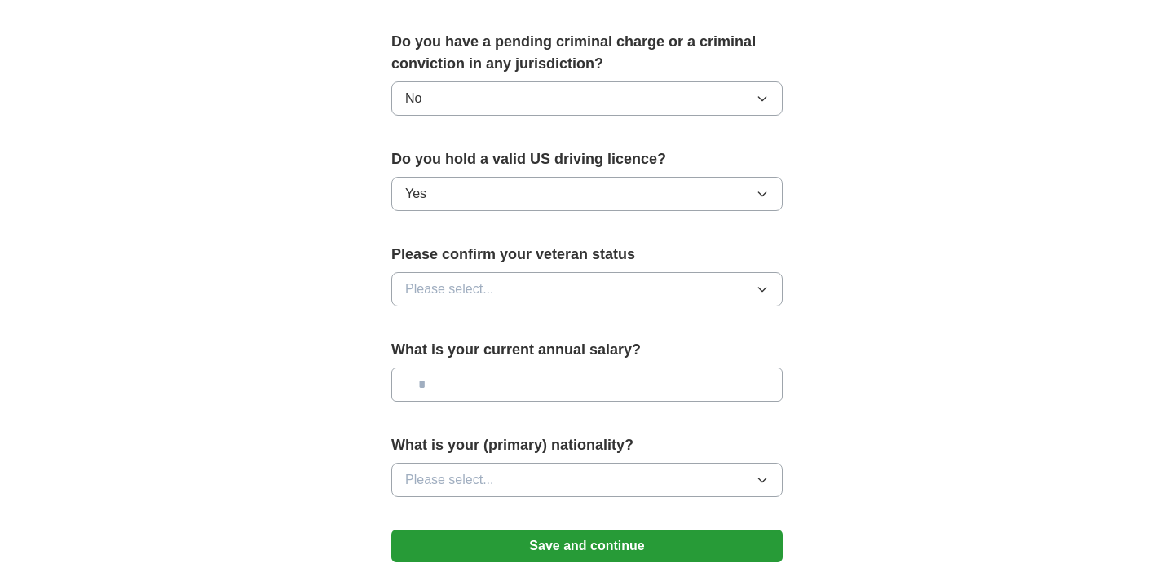
click at [536, 281] on button "Please select..." at bounding box center [586, 289] width 391 height 34
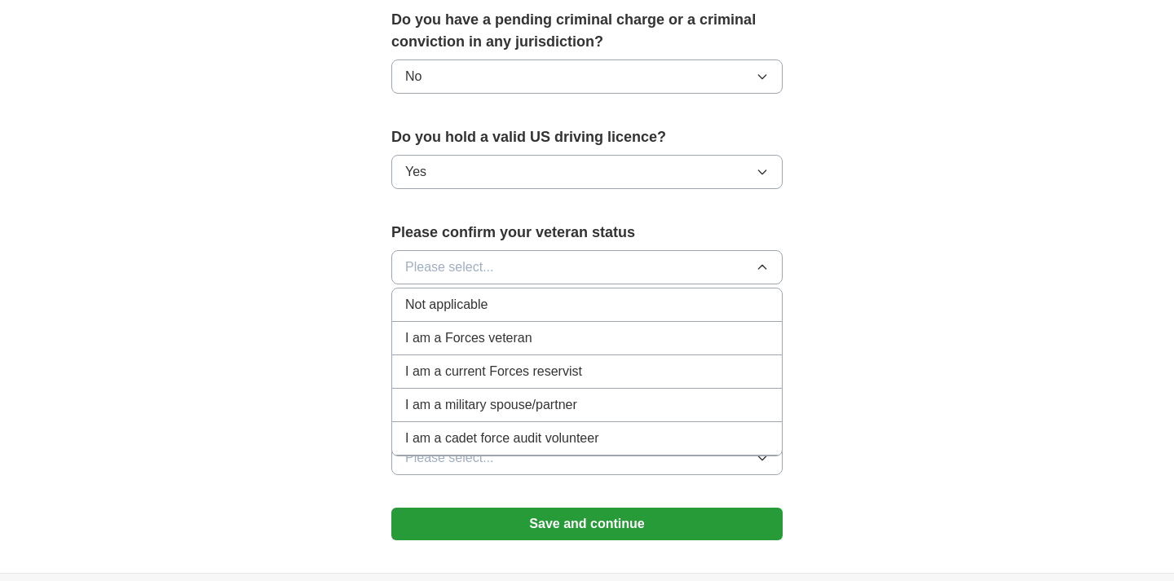
scroll to position [964, 0]
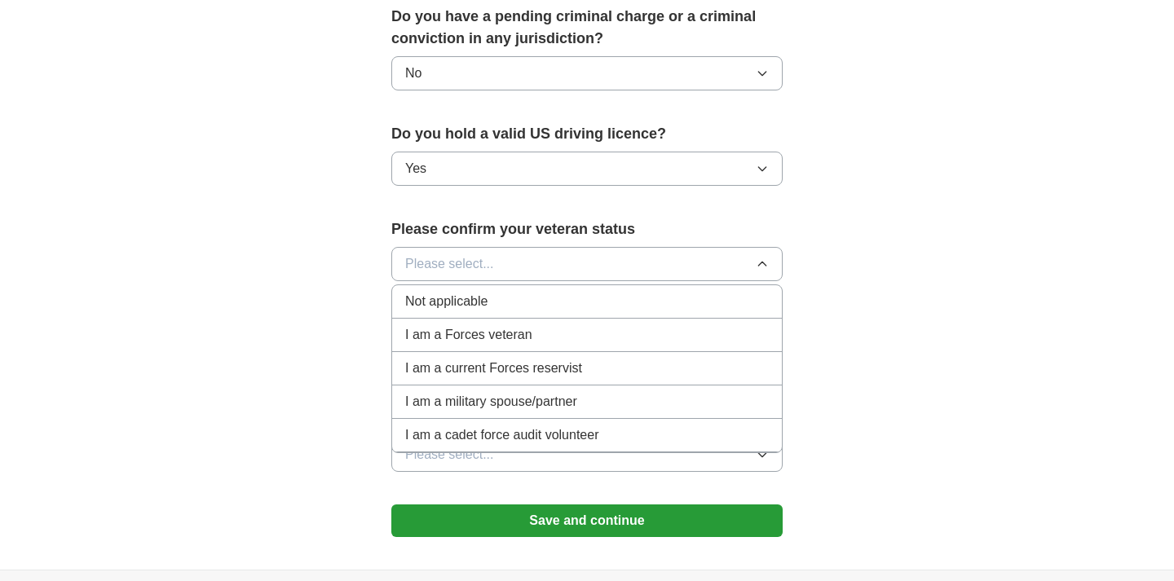
click at [541, 292] on div "Not applicable" at bounding box center [587, 302] width 364 height 20
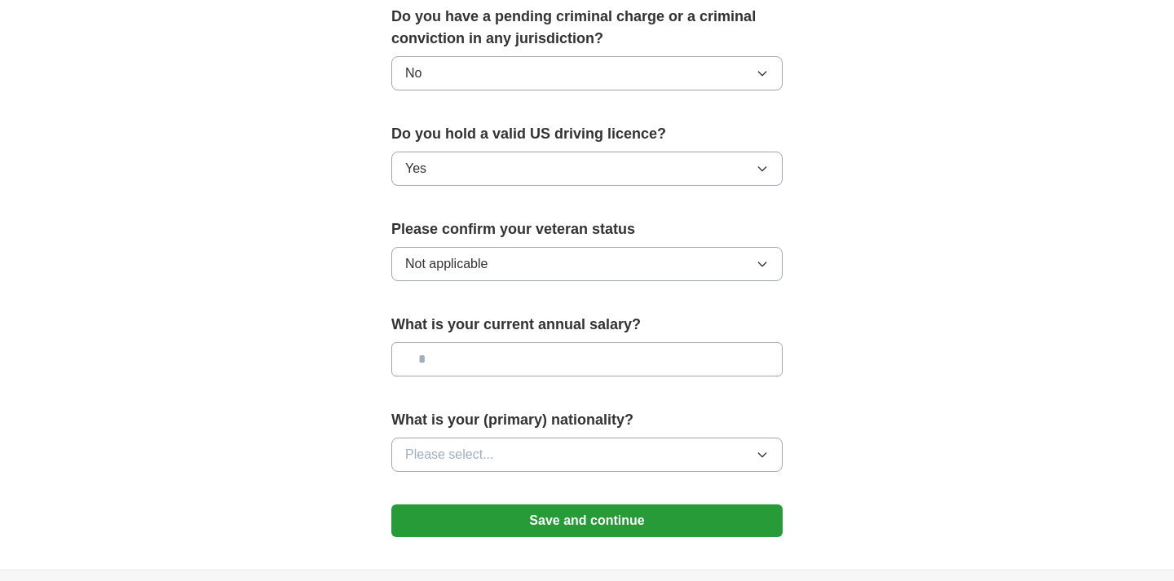
click at [528, 350] on input "text" at bounding box center [586, 359] width 391 height 34
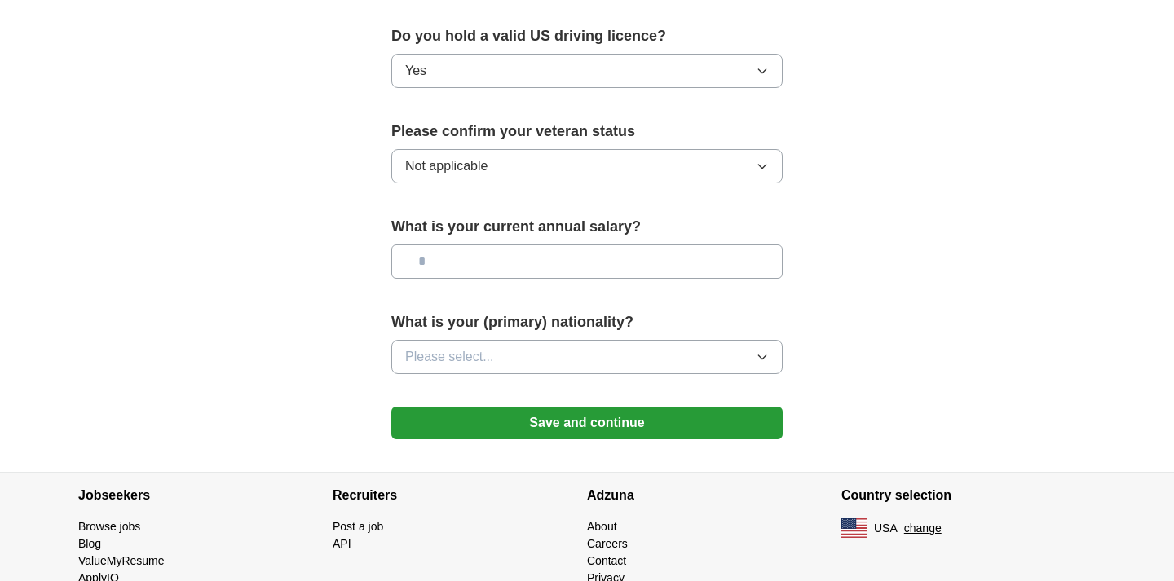
scroll to position [1072, 0]
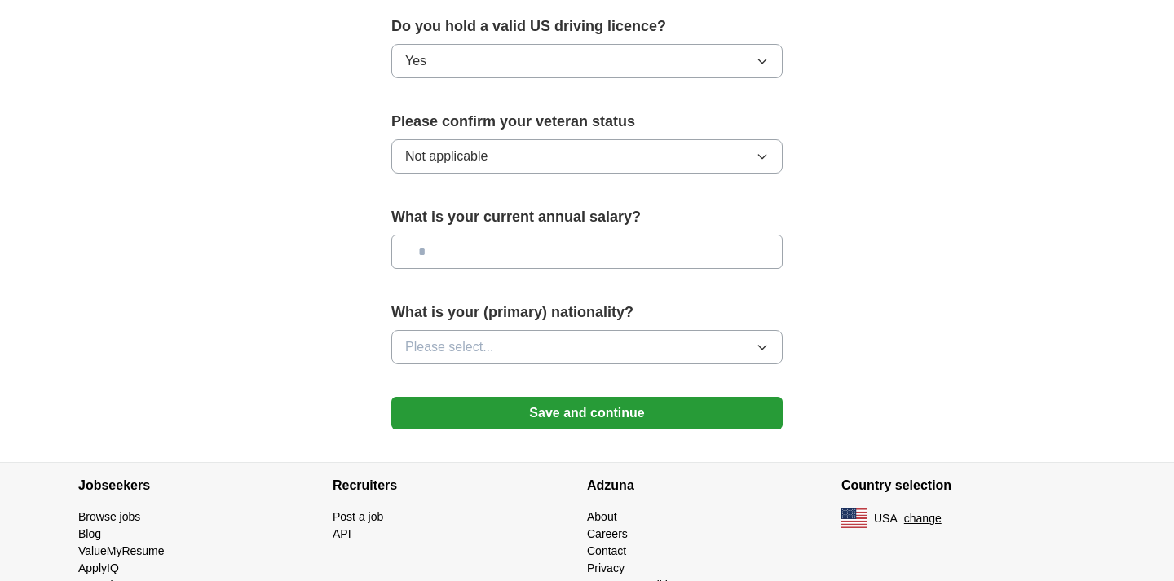
click at [540, 330] on button "Please select..." at bounding box center [586, 347] width 391 height 34
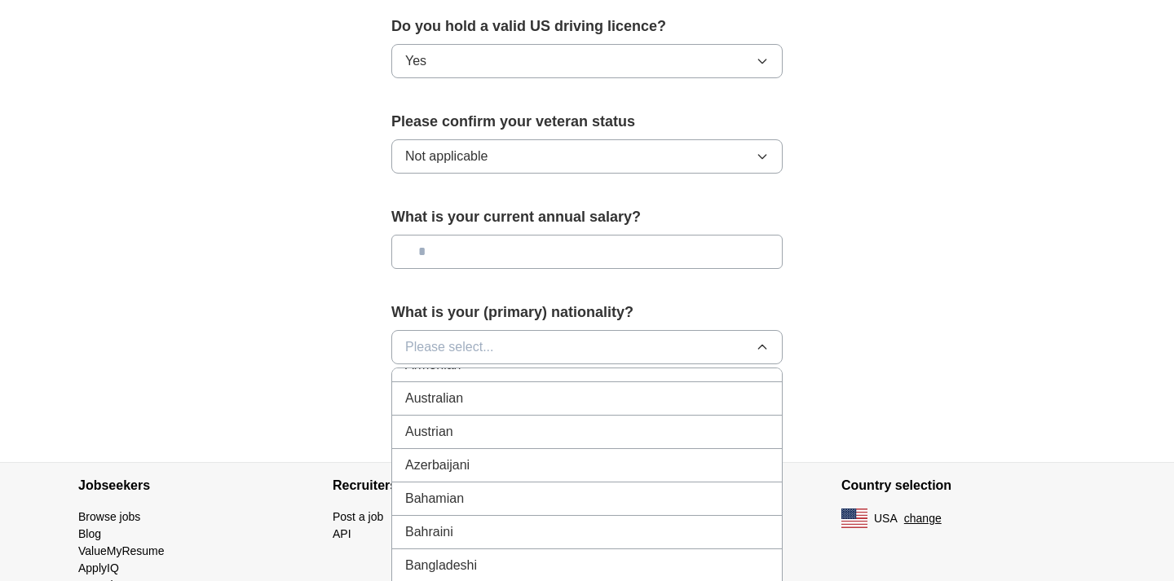
scroll to position [0, 0]
click at [523, 375] on div "American" at bounding box center [587, 385] width 364 height 20
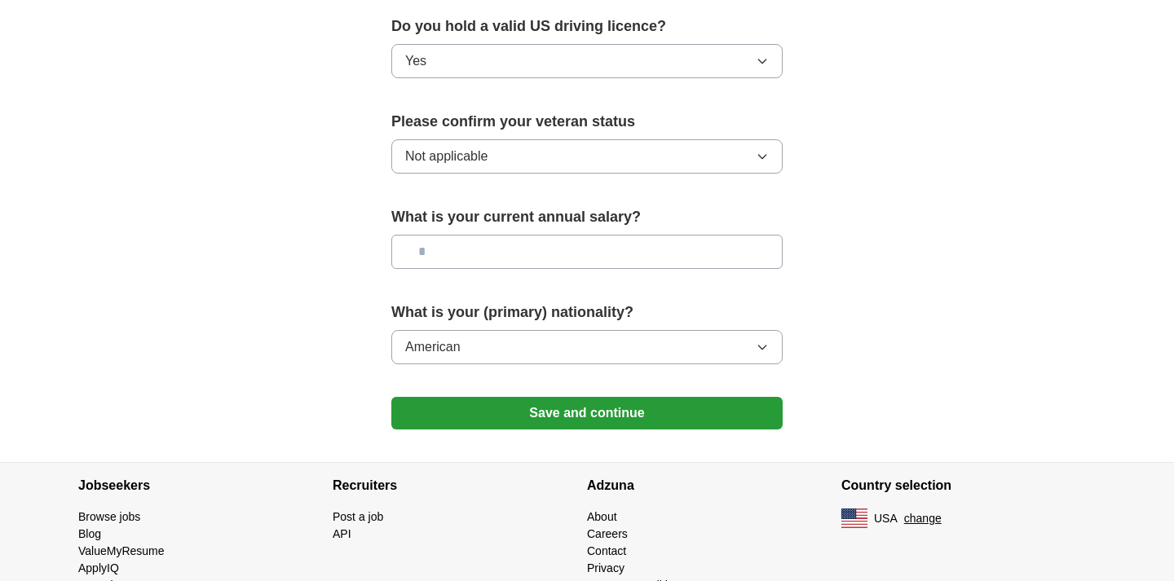
scroll to position [1096, 0]
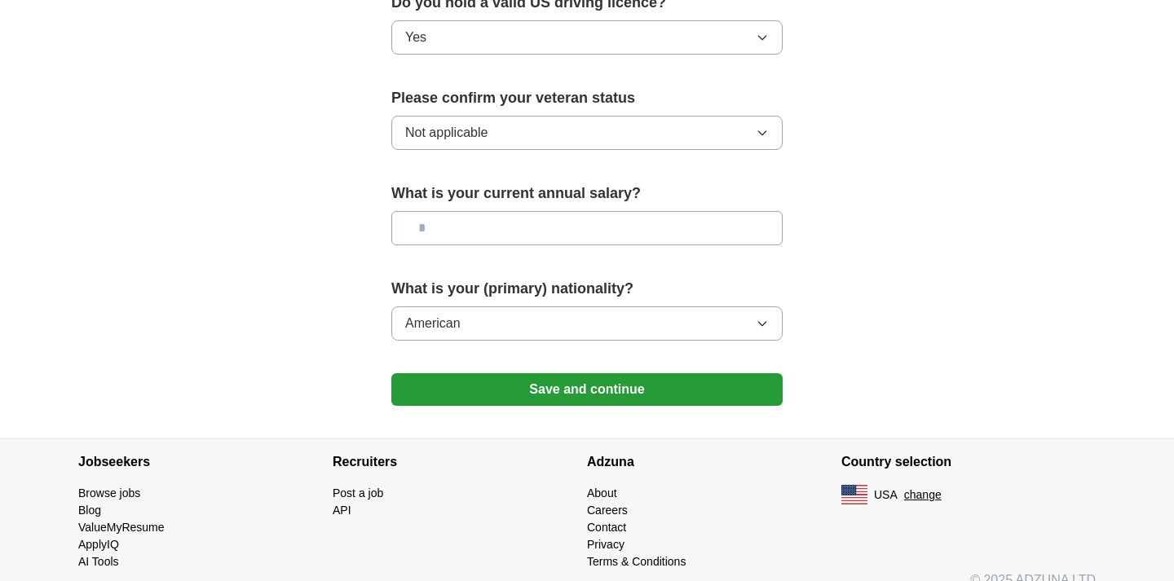
click at [552, 373] on button "Save and continue" at bounding box center [586, 389] width 391 height 33
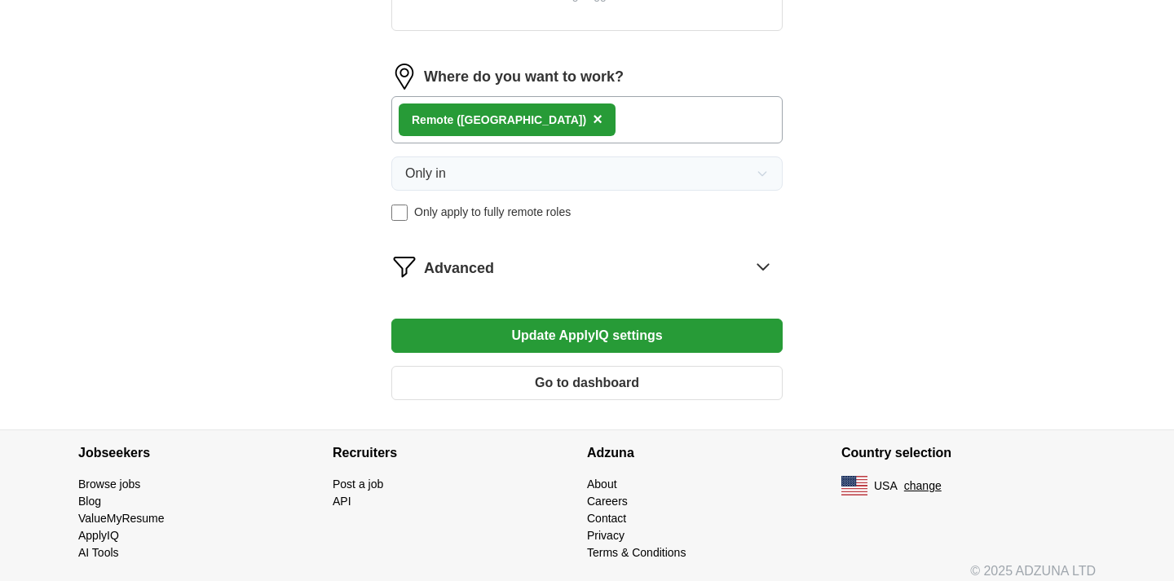
scroll to position [736, 0]
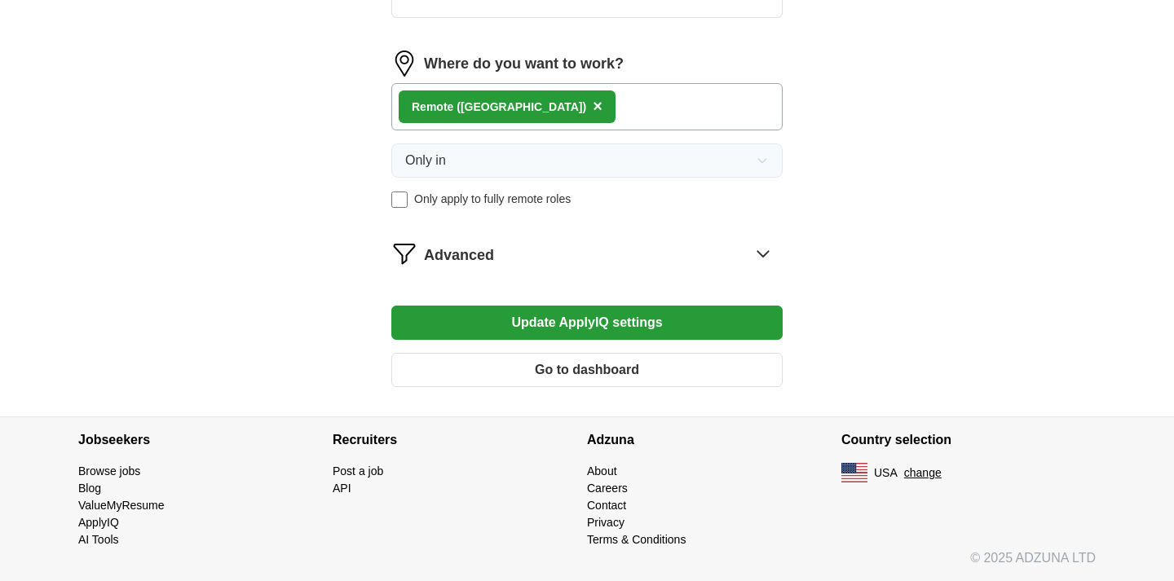
click at [765, 254] on icon at bounding box center [762, 254] width 11 height 6
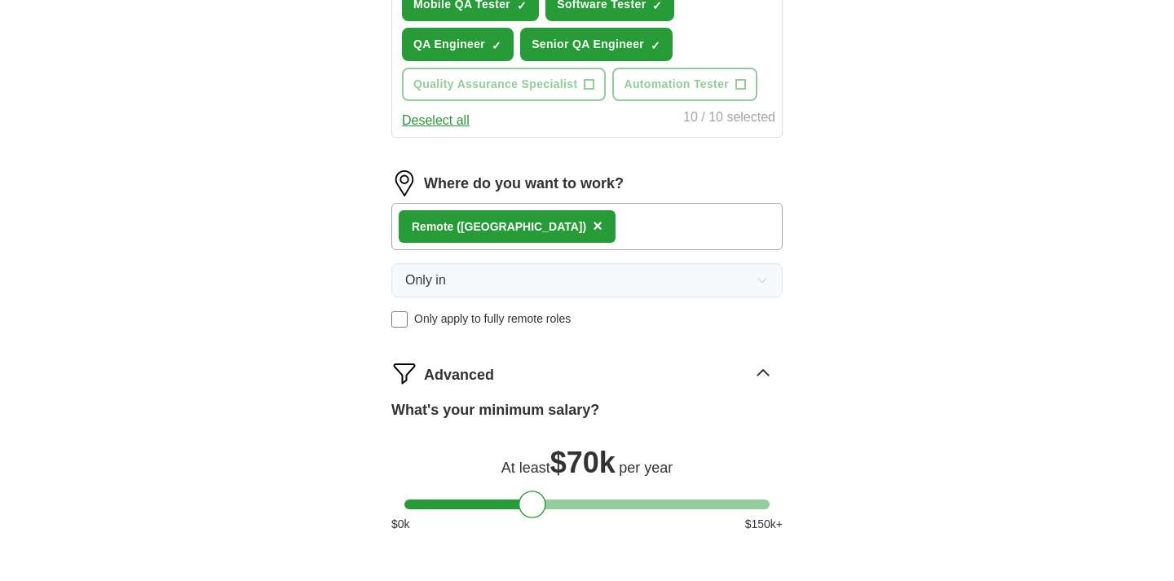
scroll to position [805, 0]
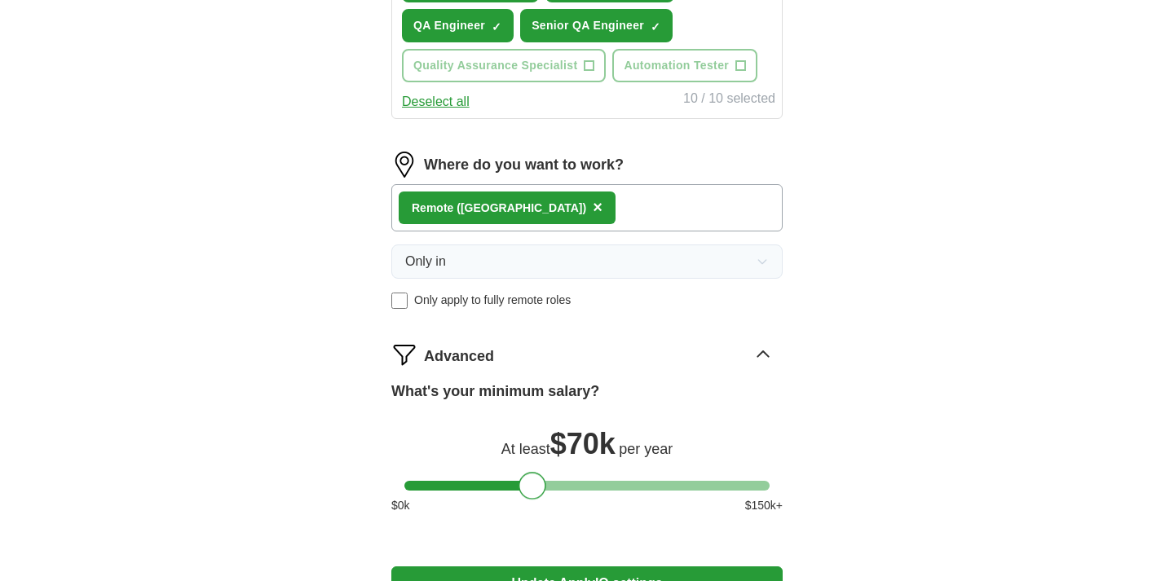
click at [532, 487] on div at bounding box center [532, 486] width 28 height 28
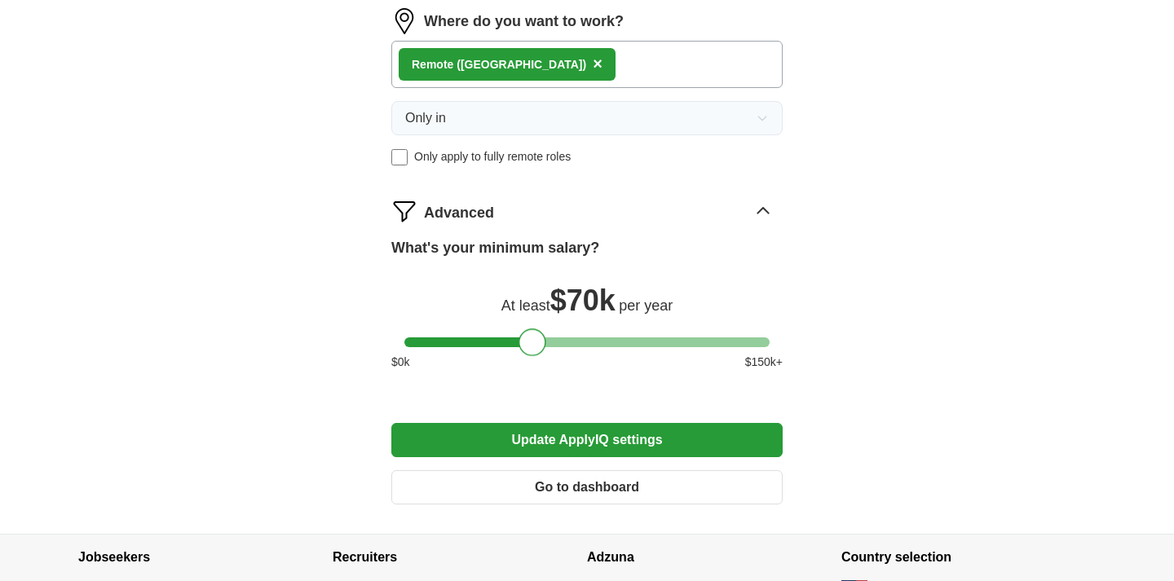
scroll to position [1066, 0]
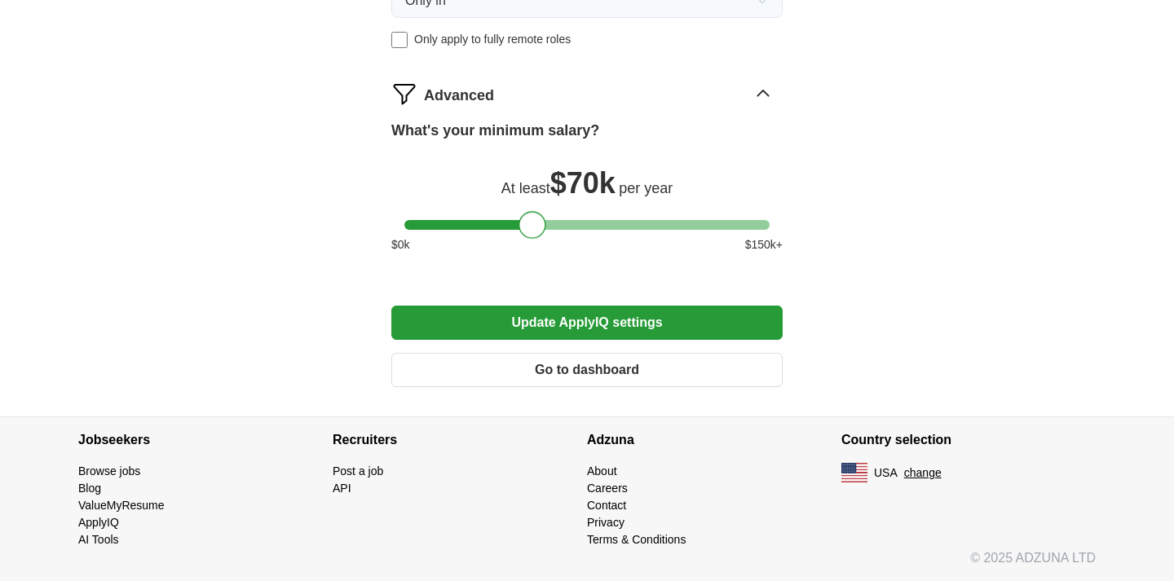
click at [704, 361] on button "Go to dashboard" at bounding box center [586, 370] width 391 height 34
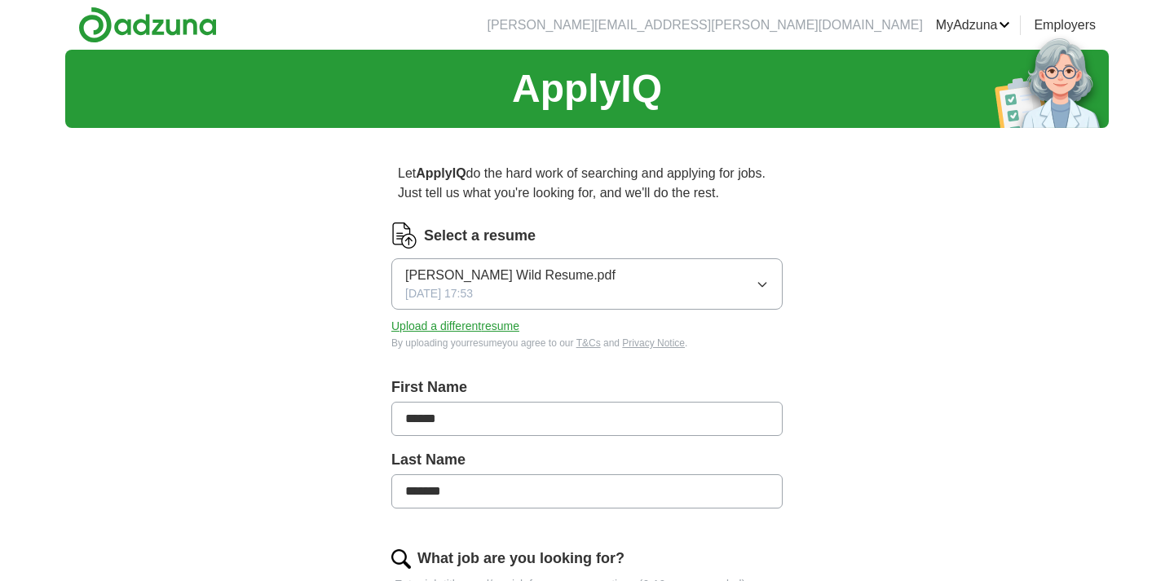
click at [0, 0] on link "Preferences" at bounding box center [0, 0] width 0 height 0
